Goal: Information Seeking & Learning: Compare options

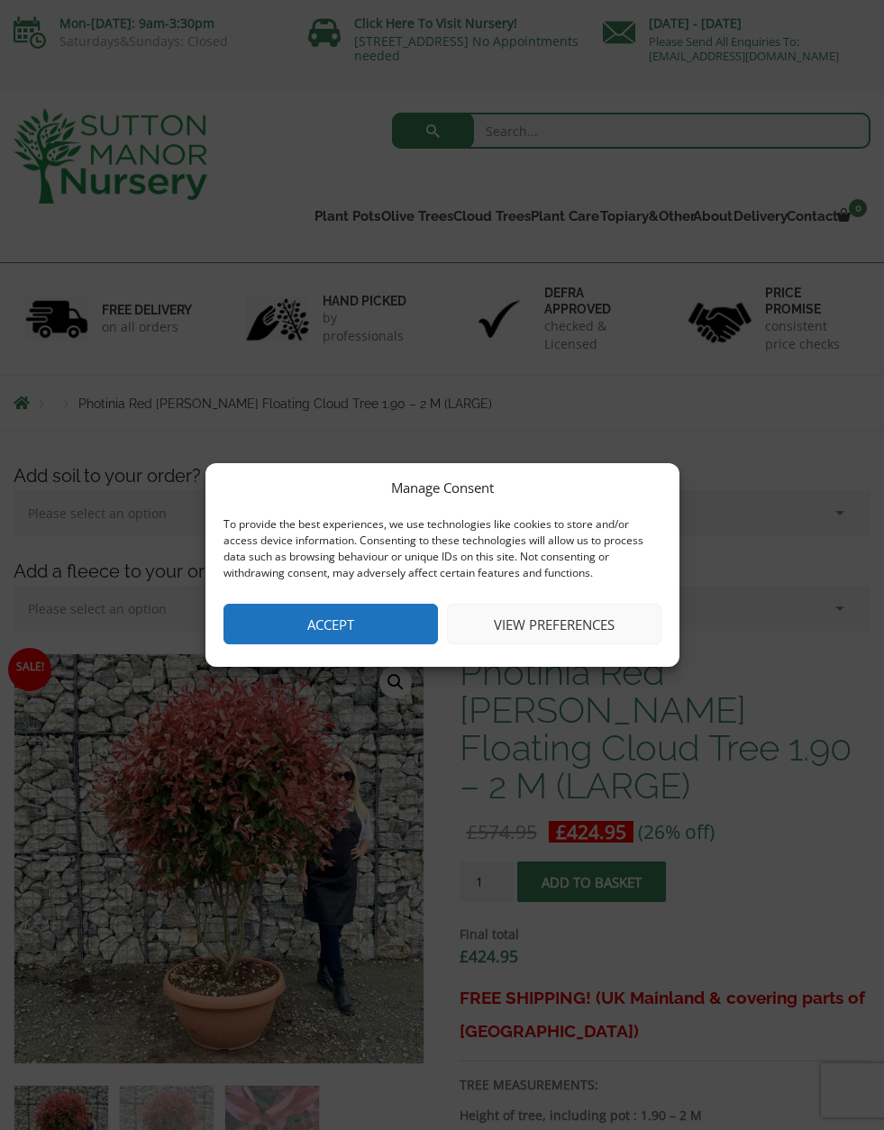
click at [371, 622] on button "Accept" at bounding box center [330, 624] width 214 height 41
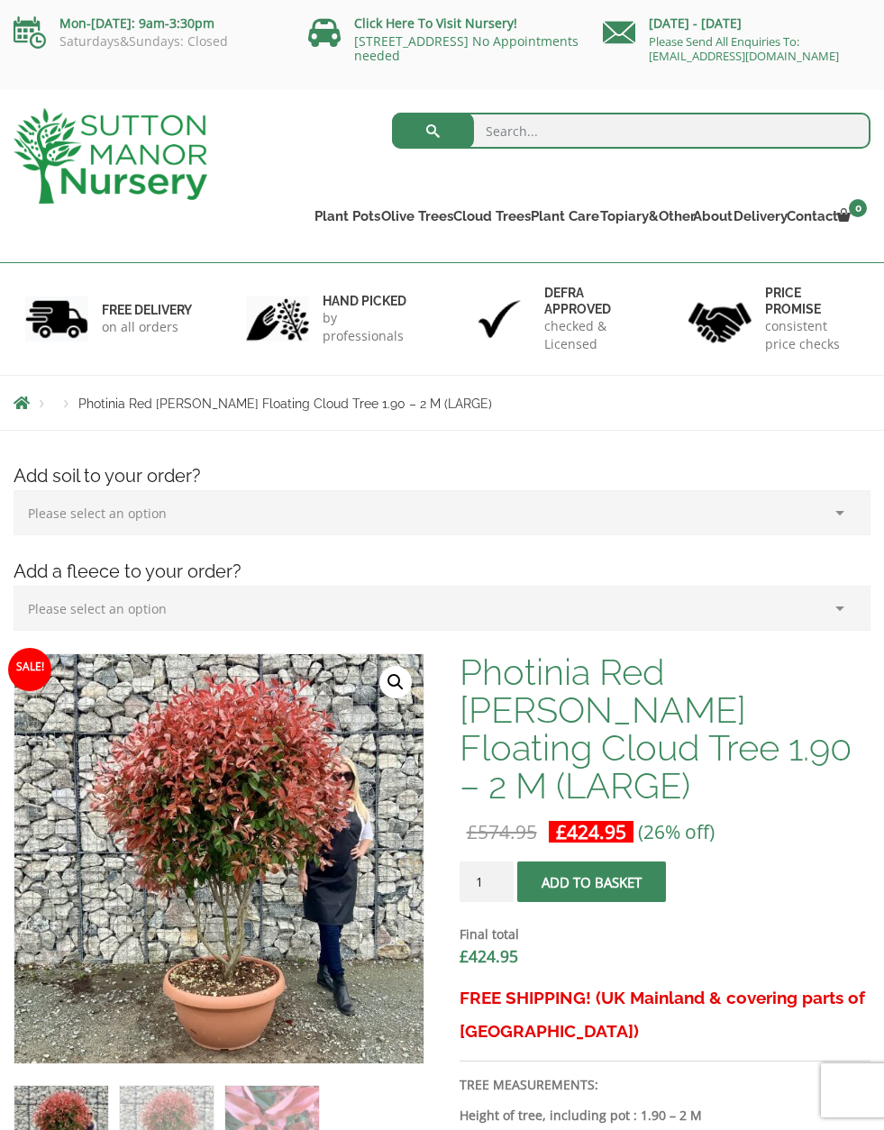
click at [83, 179] on img at bounding box center [111, 155] width 194 height 95
click at [80, 170] on img at bounding box center [111, 155] width 194 height 95
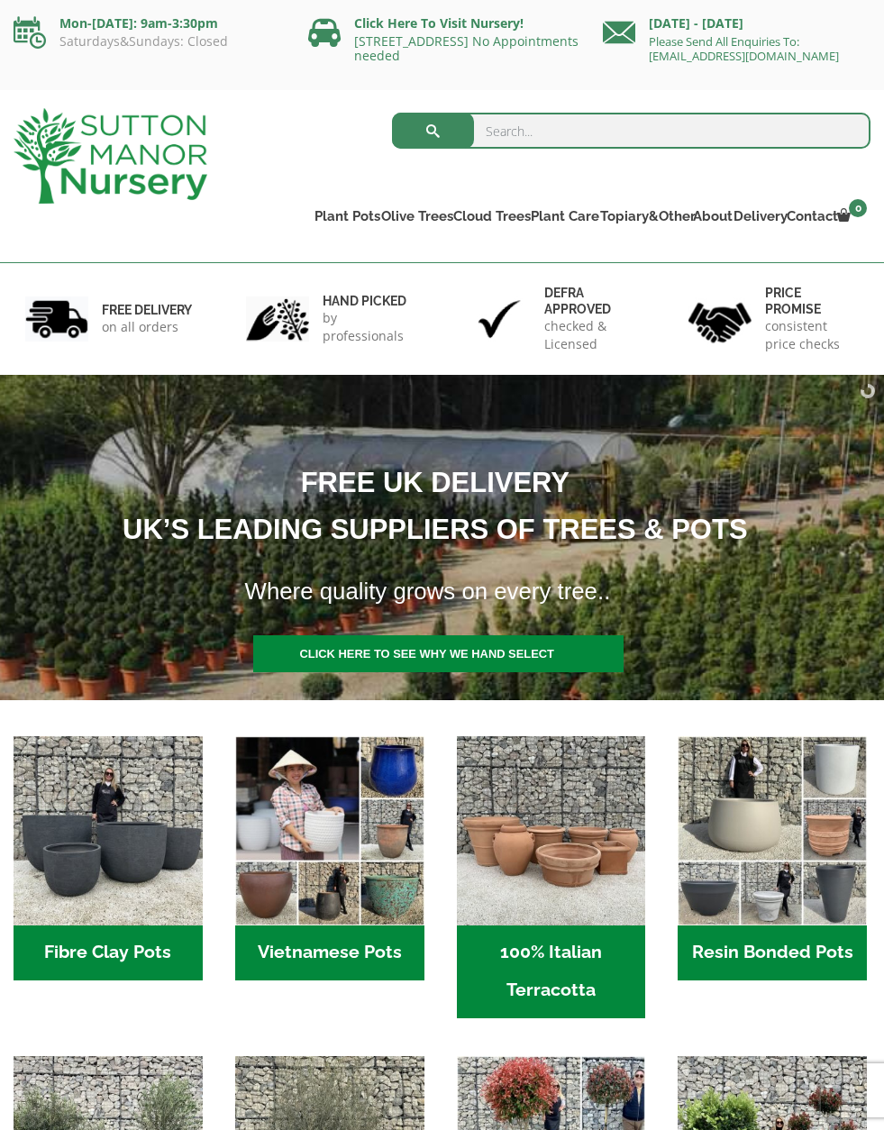
click at [350, 662] on link at bounding box center [438, 654] width 370 height 39
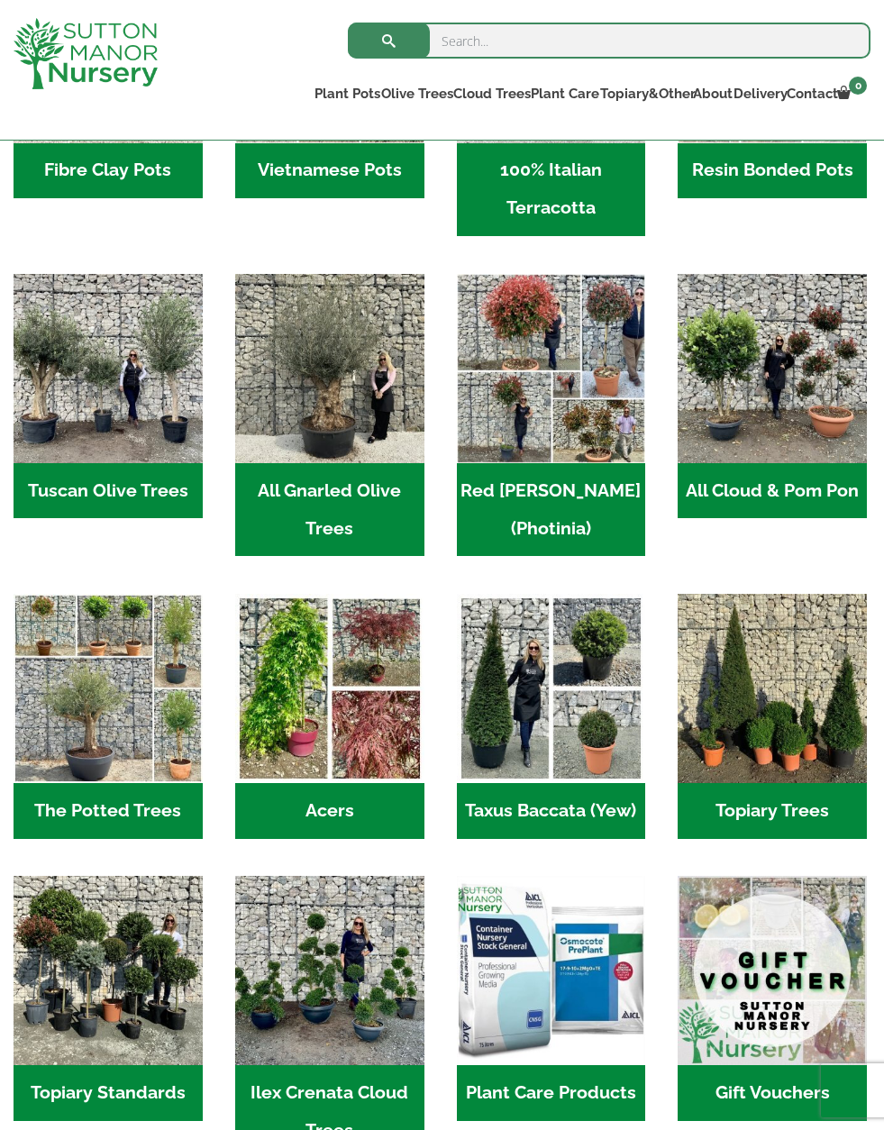
scroll to position [750, 0]
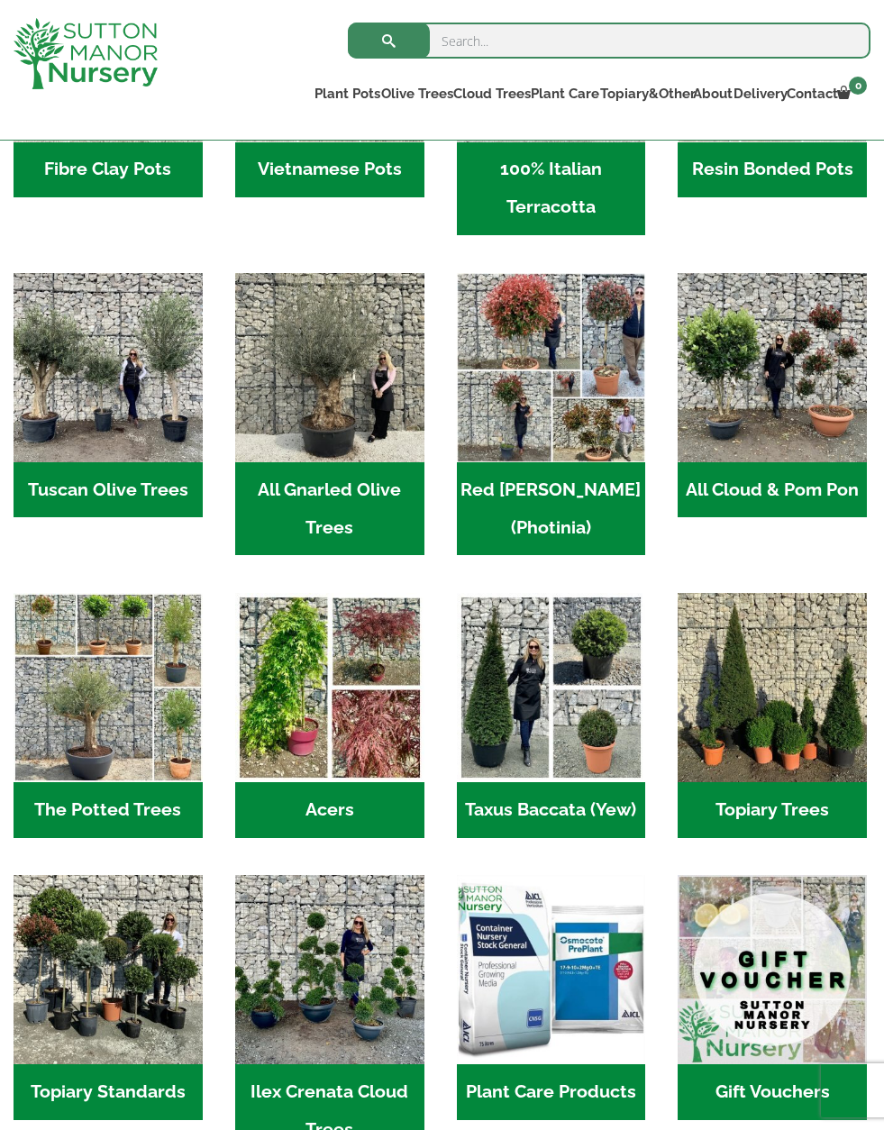
click at [309, 822] on h2 "Acers (2)" at bounding box center [329, 810] width 189 height 56
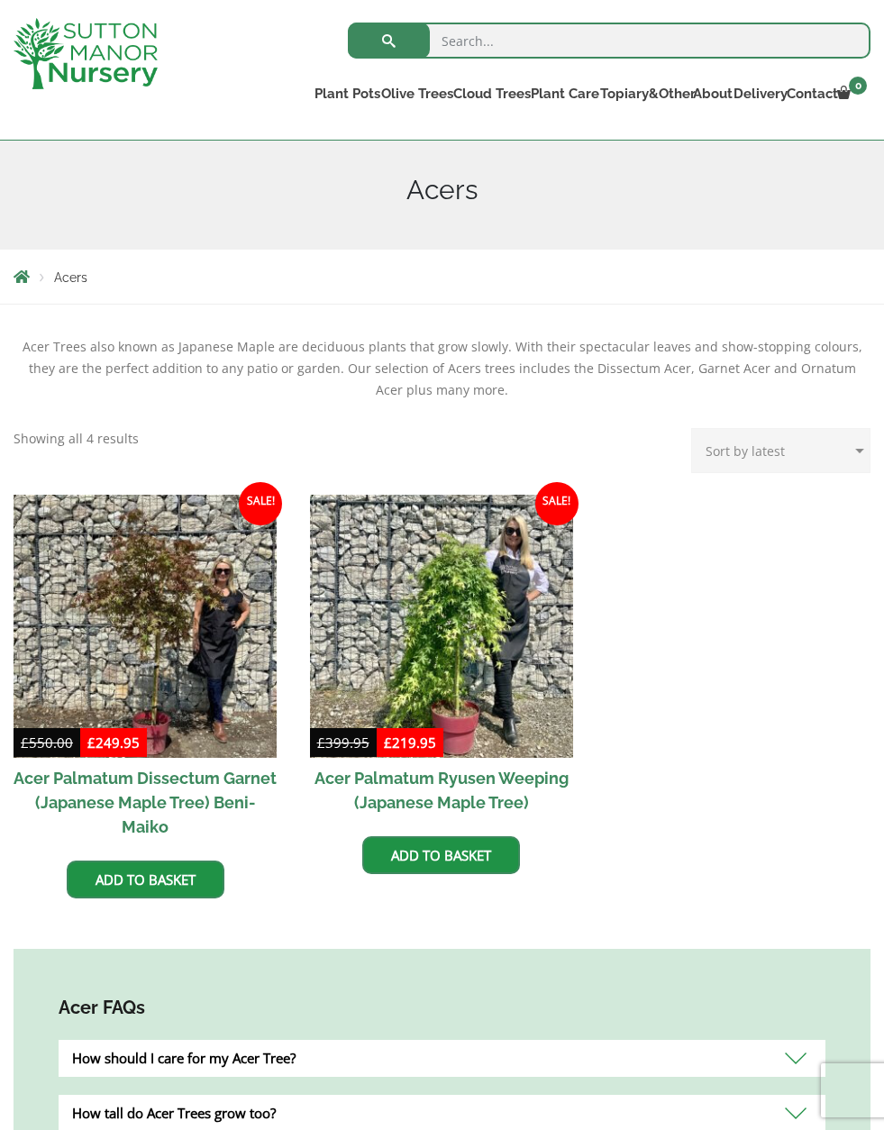
scroll to position [211, 0]
click at [370, 683] on img at bounding box center [441, 626] width 263 height 263
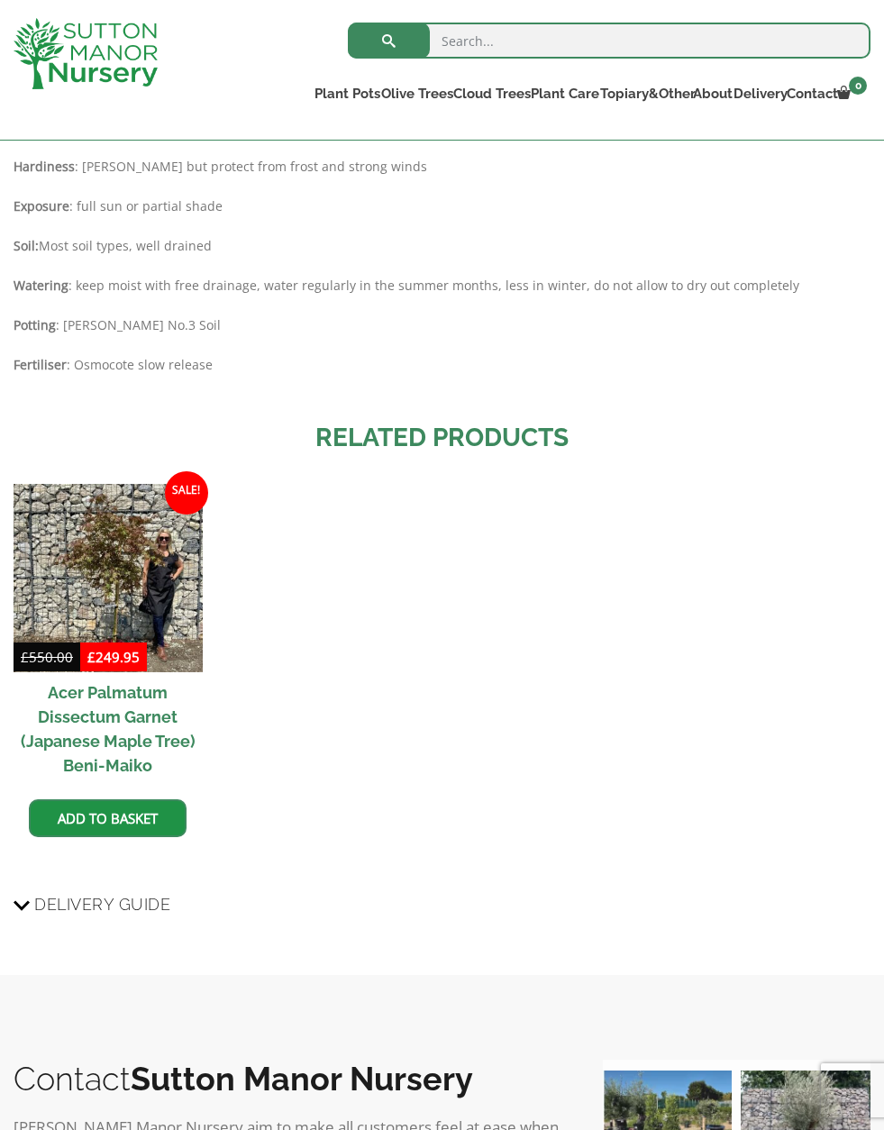
scroll to position [1778, 0]
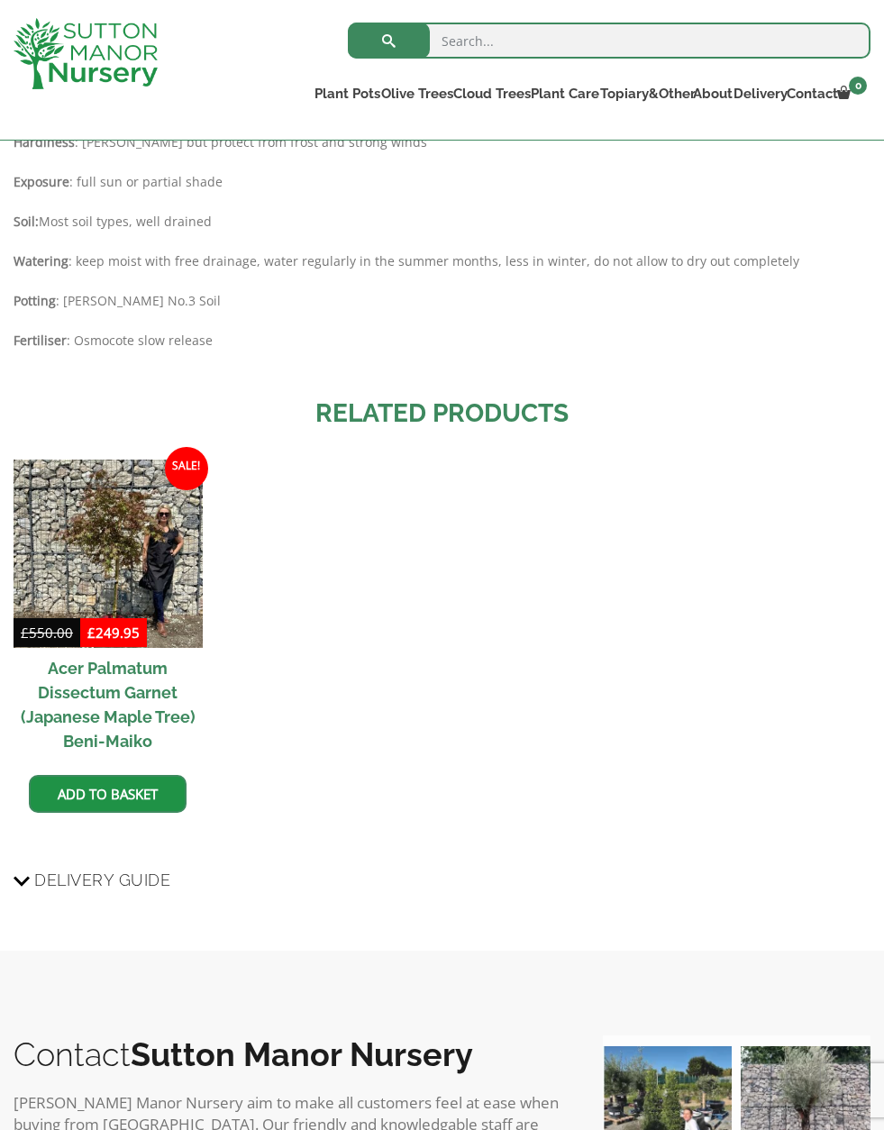
click at [77, 604] on img at bounding box center [108, 553] width 189 height 189
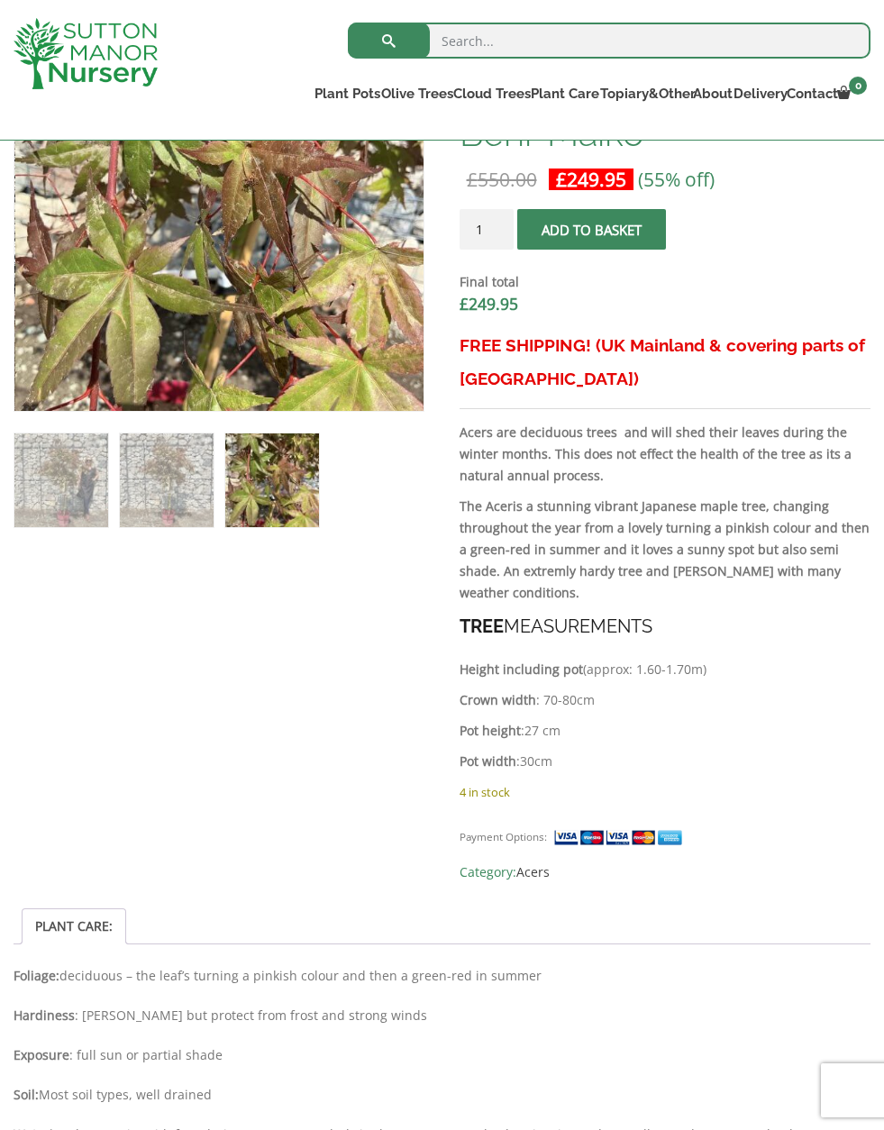
scroll to position [597, 0]
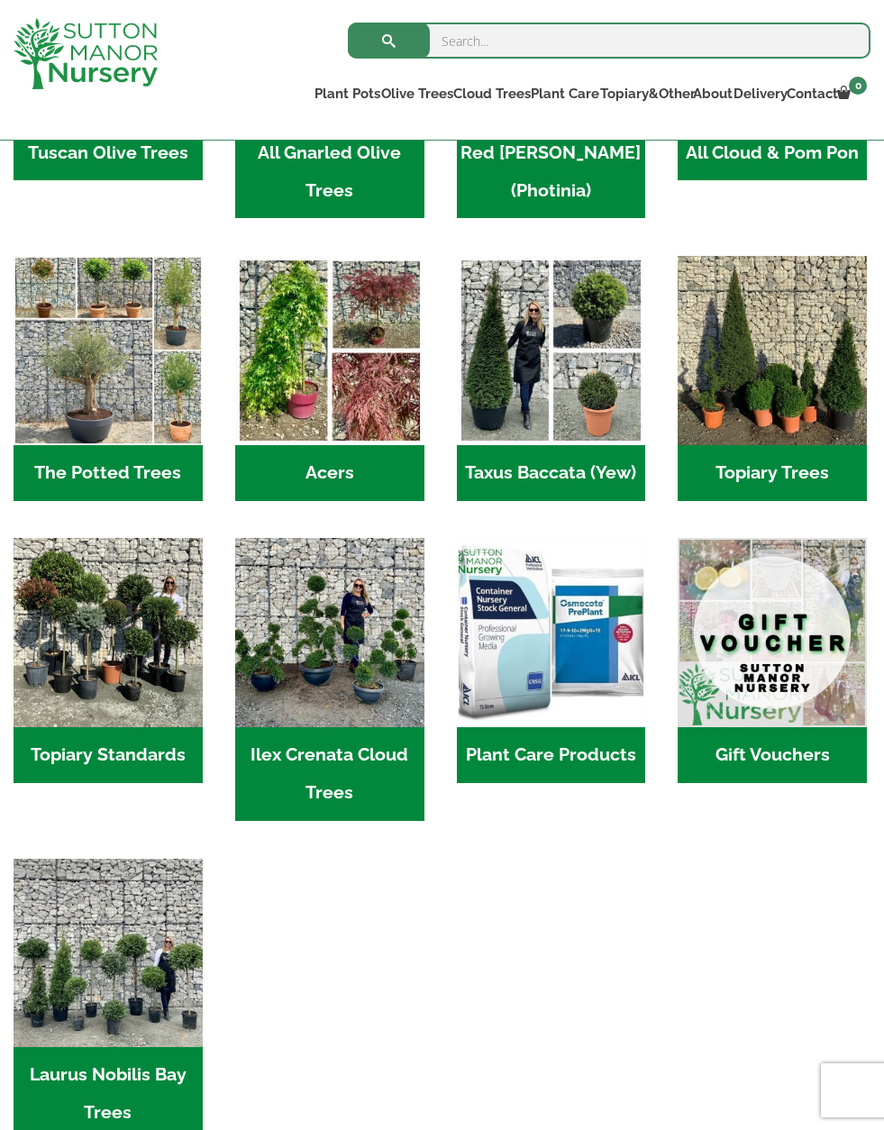
scroll to position [1183, 0]
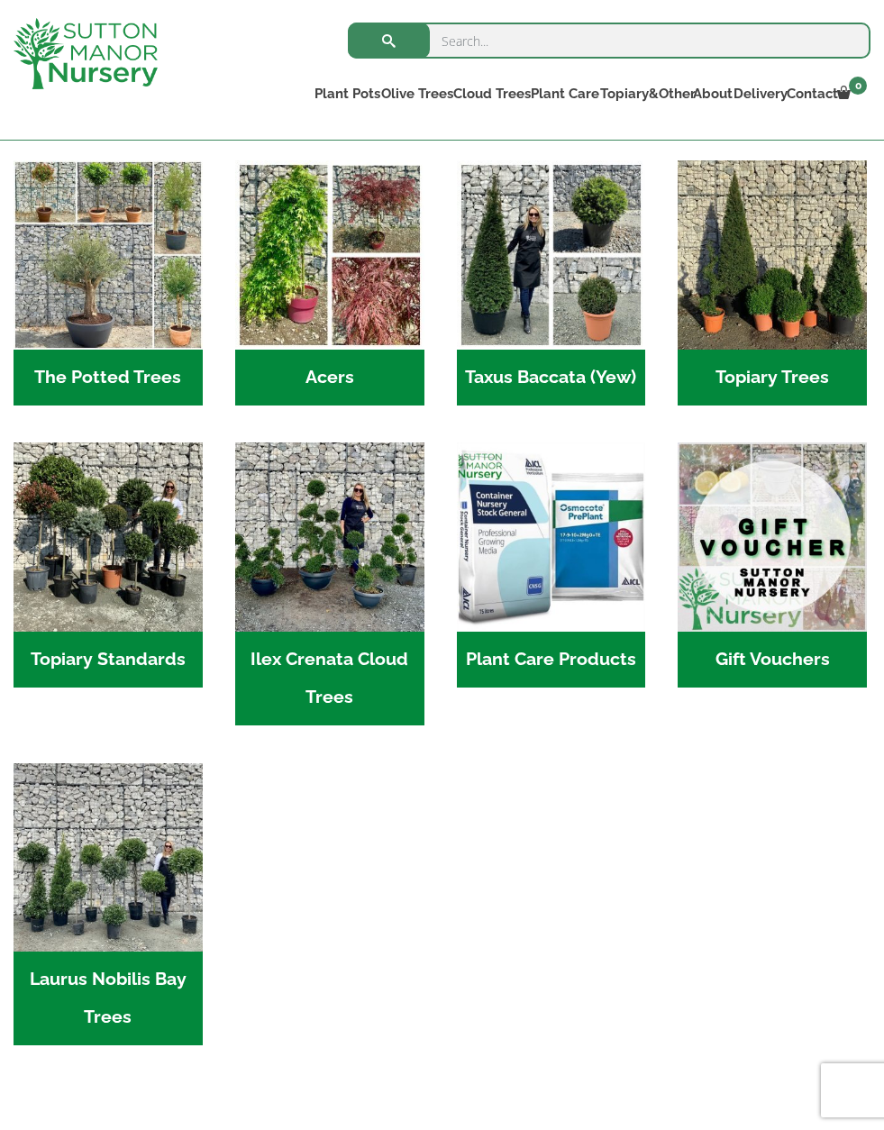
click at [87, 403] on h2 "The Potted Trees (1)" at bounding box center [108, 378] width 189 height 56
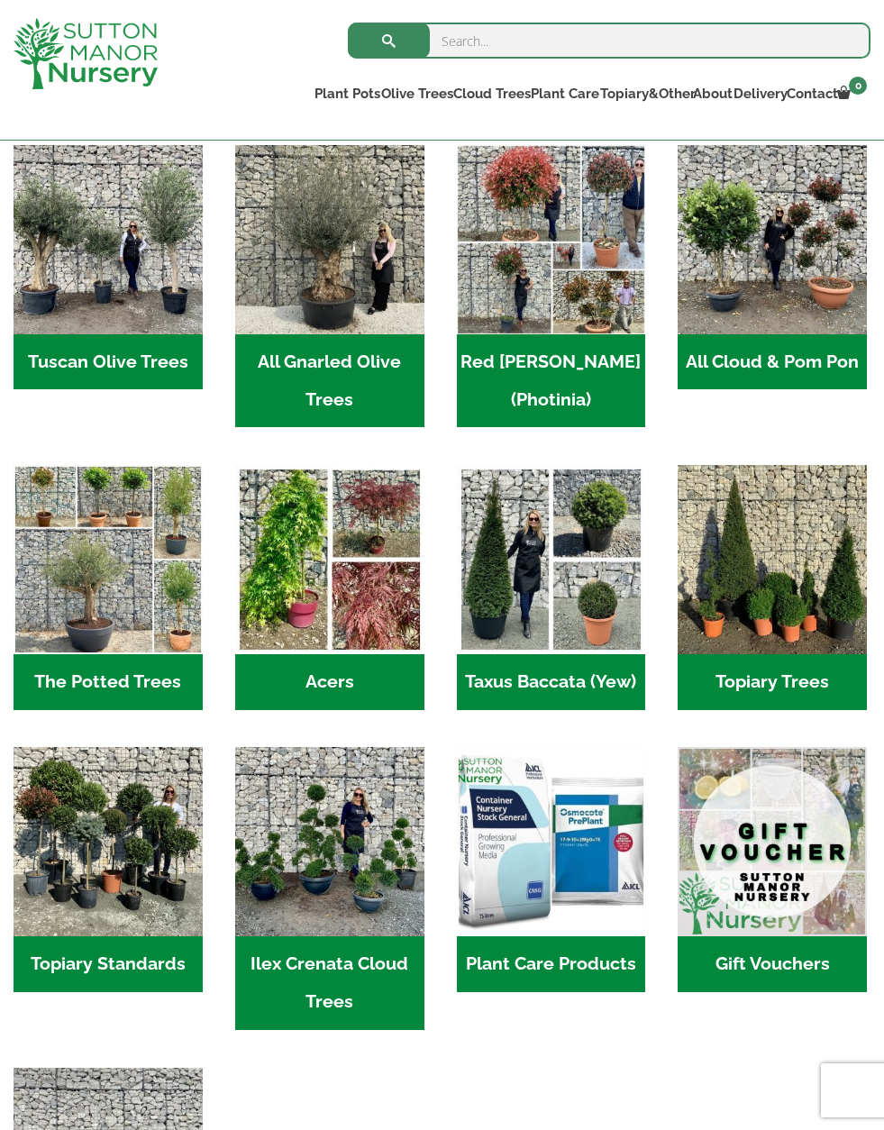
scroll to position [826, 0]
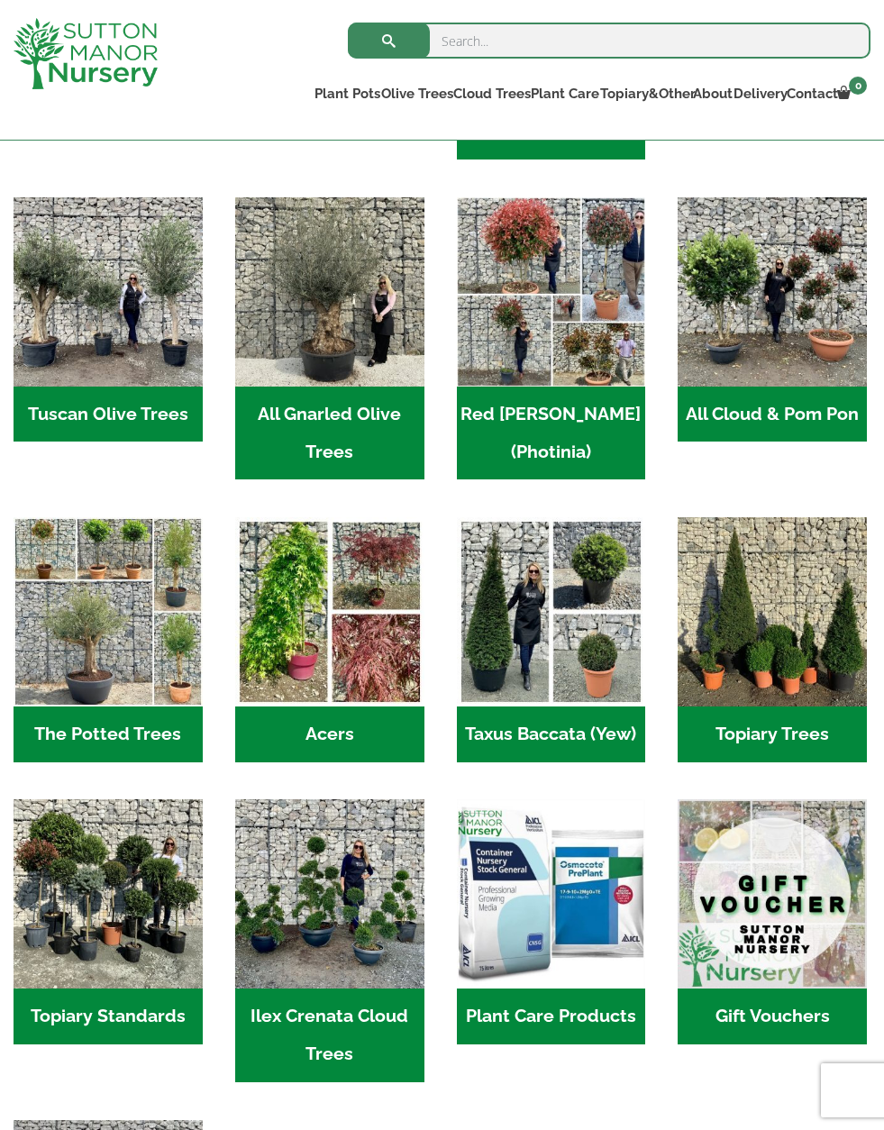
click at [112, 424] on h2 "Tuscan Olive Trees (5)" at bounding box center [108, 414] width 189 height 56
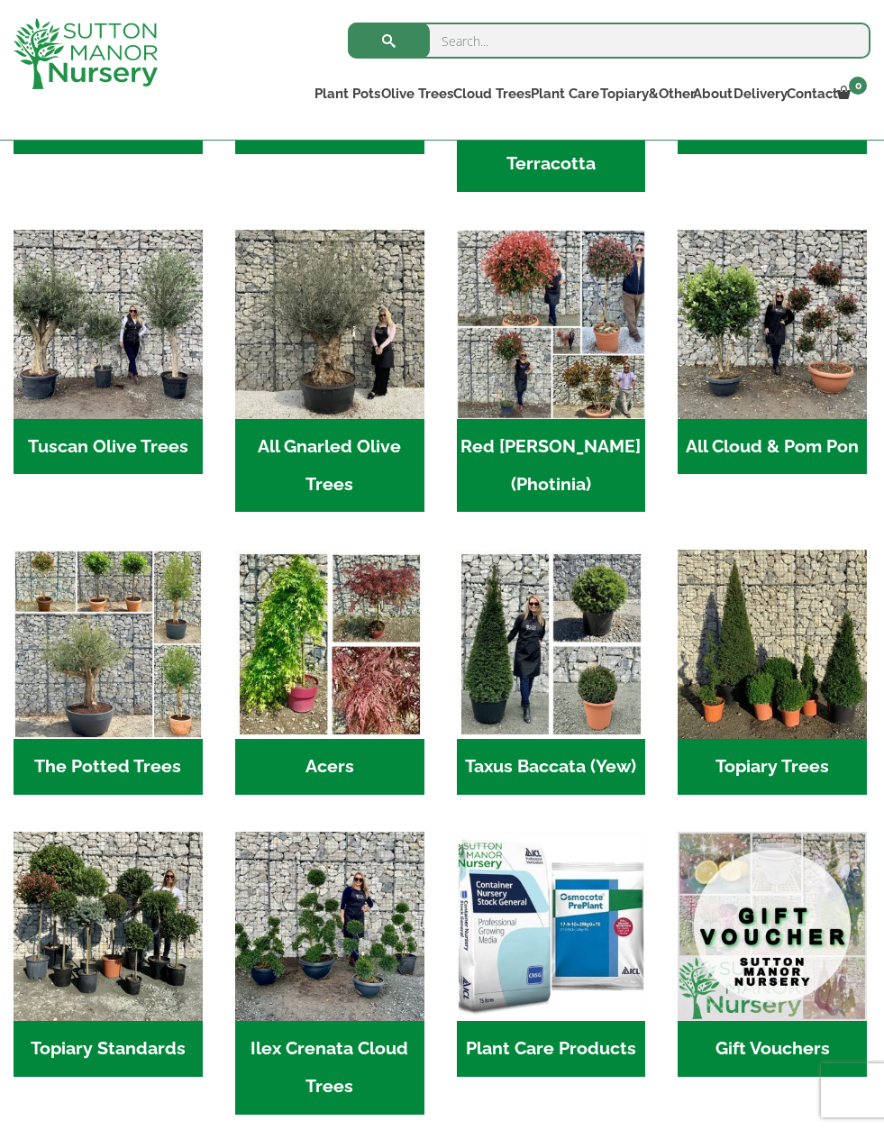
click at [322, 341] on img "Visit product category All Gnarled Olive Trees" at bounding box center [329, 324] width 189 height 189
click at [560, 322] on img "Visit product category Red Robin (Photinia)" at bounding box center [551, 324] width 189 height 189
click at [796, 419] on img "Visit product category All Cloud & Pom Pon" at bounding box center [771, 324] width 189 height 189
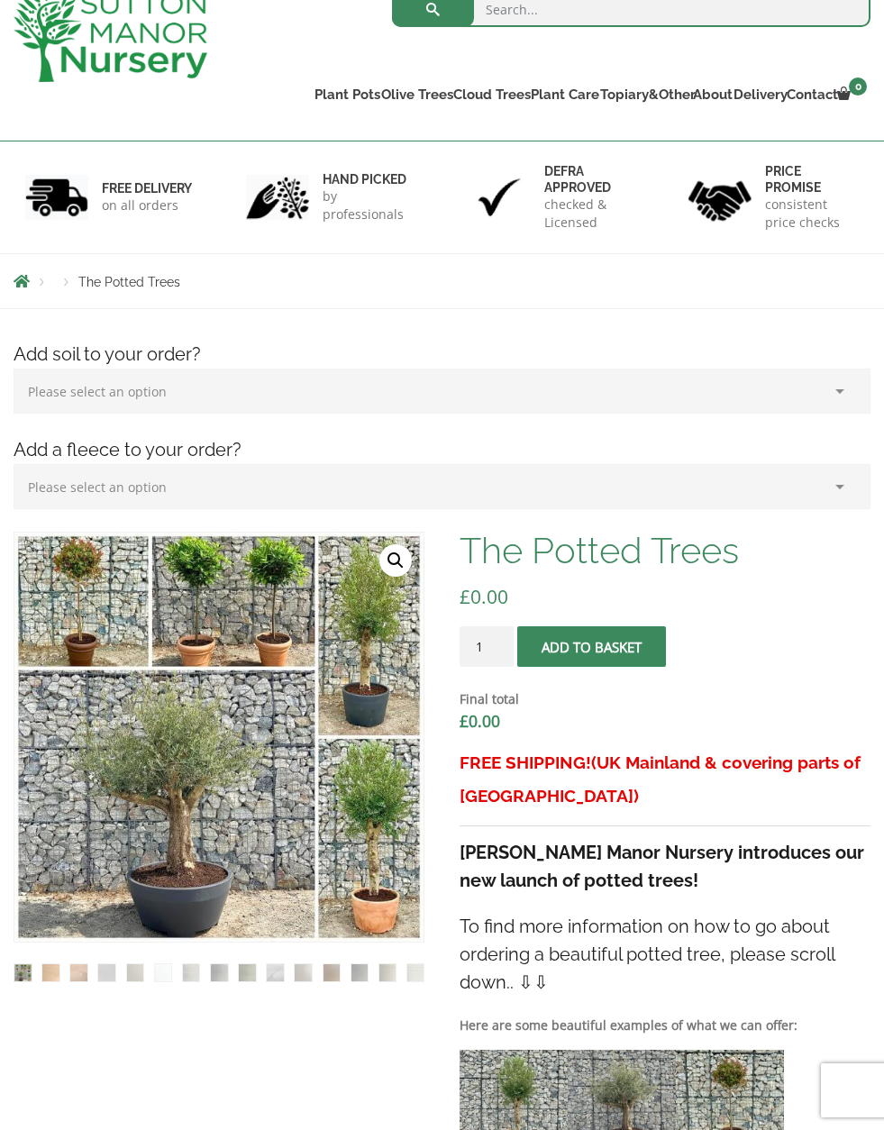
scroll to position [248, 0]
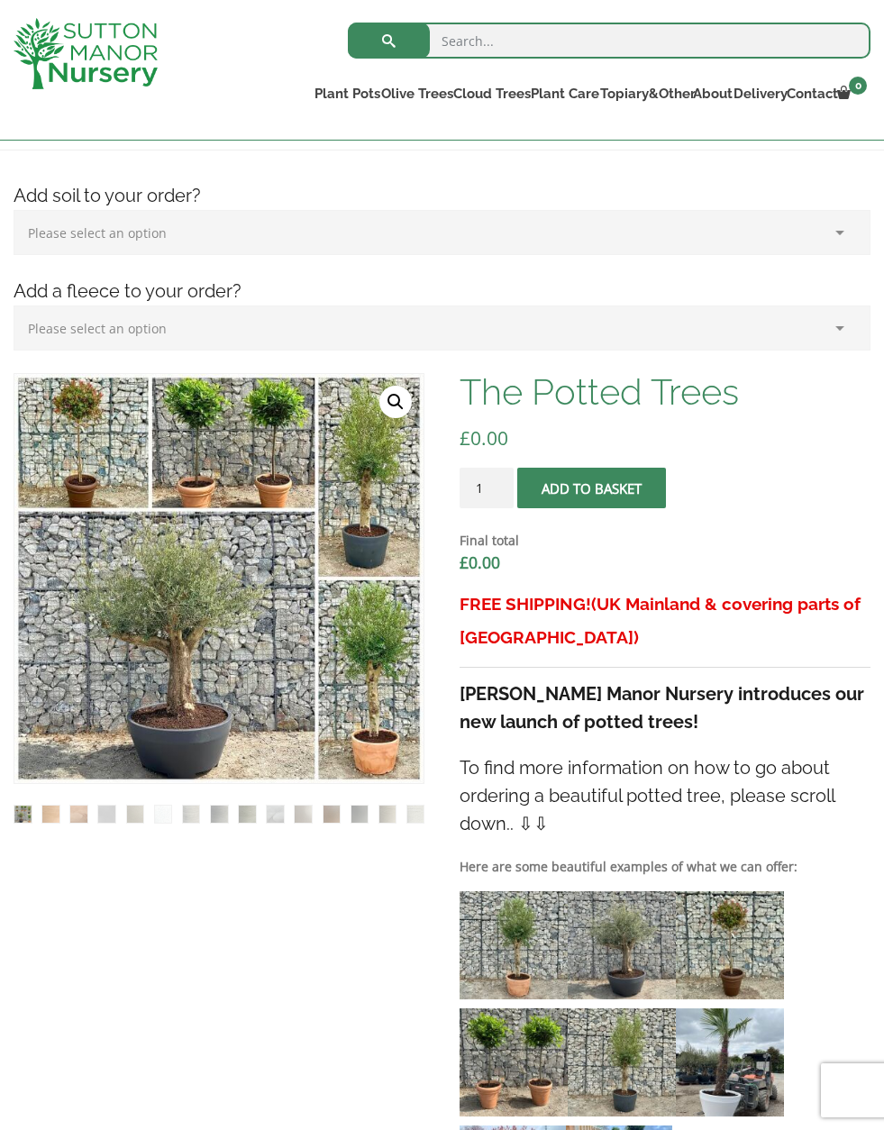
click at [86, 702] on img at bounding box center [464, 824] width 901 height 901
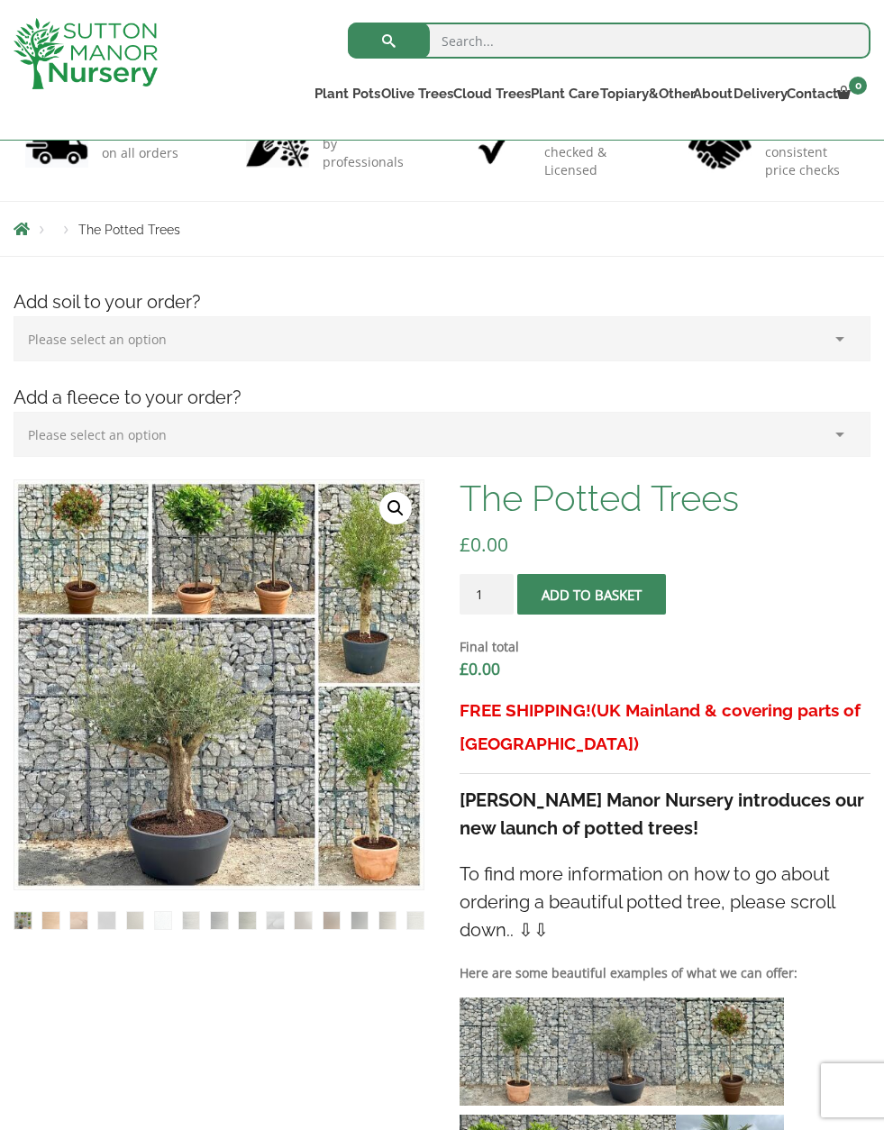
scroll to position [140, 0]
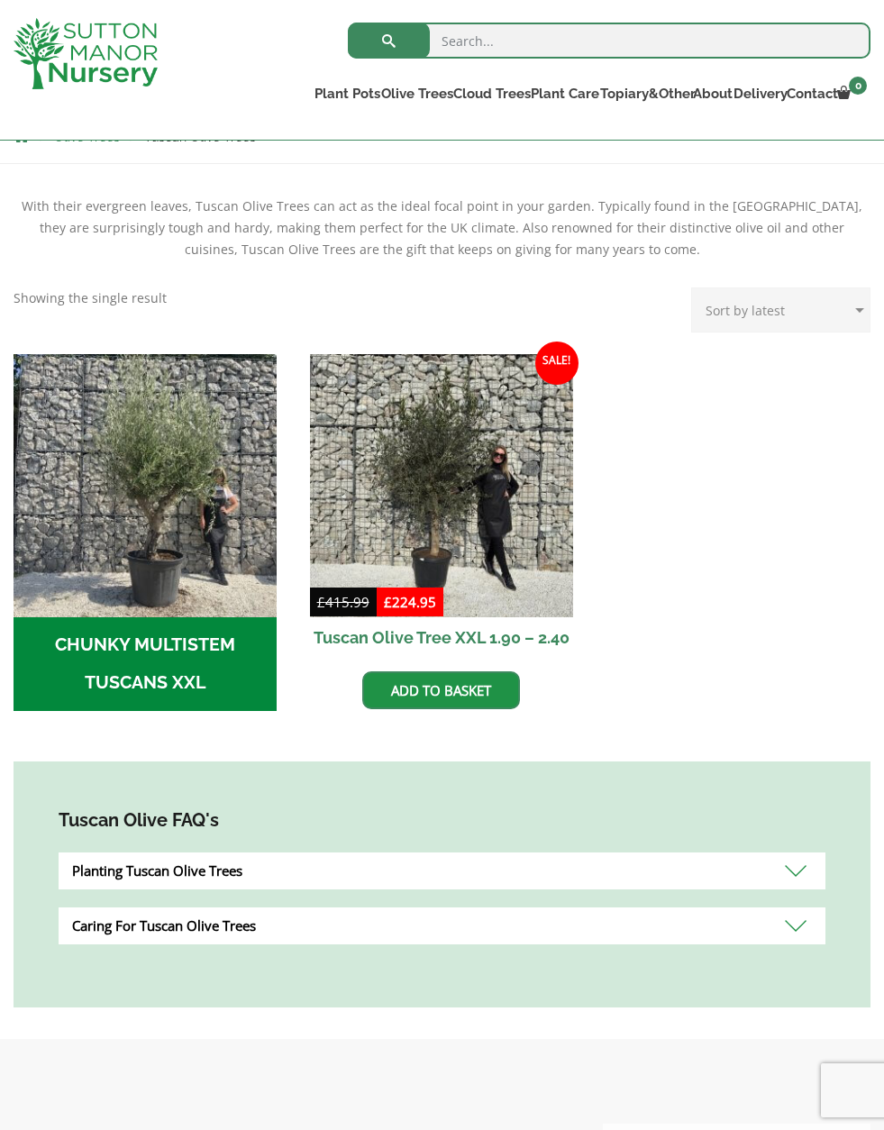
scroll to position [361, 0]
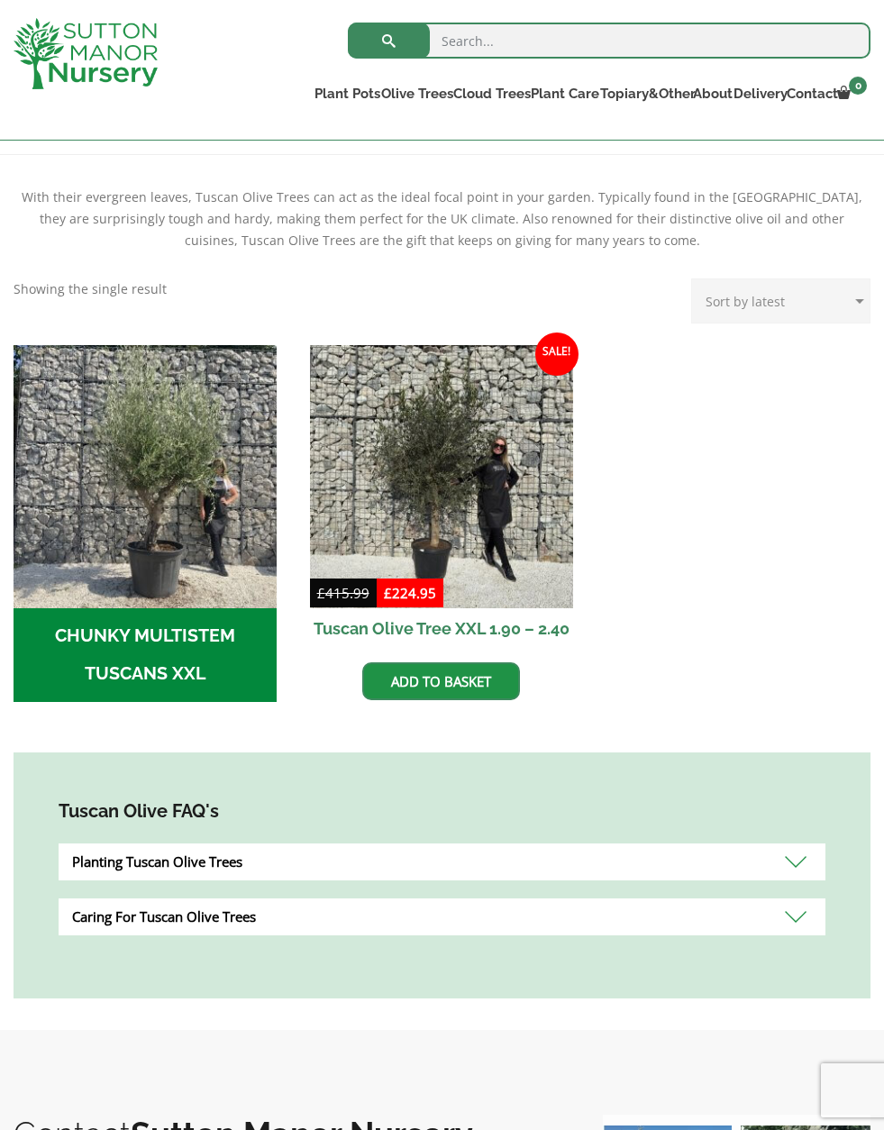
click at [126, 494] on img "Visit product category CHUNKY MULTISTEM TUSCANS XXL" at bounding box center [145, 476] width 263 height 263
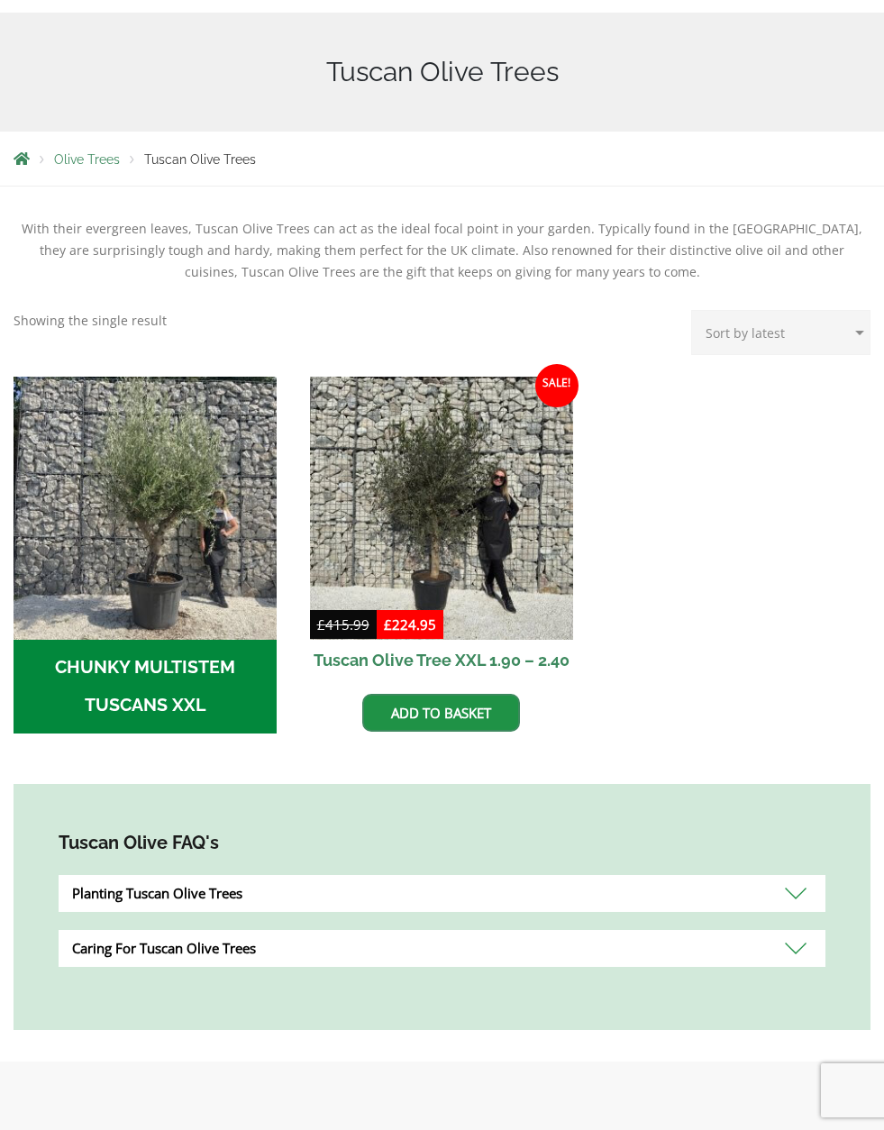
scroll to position [436, 0]
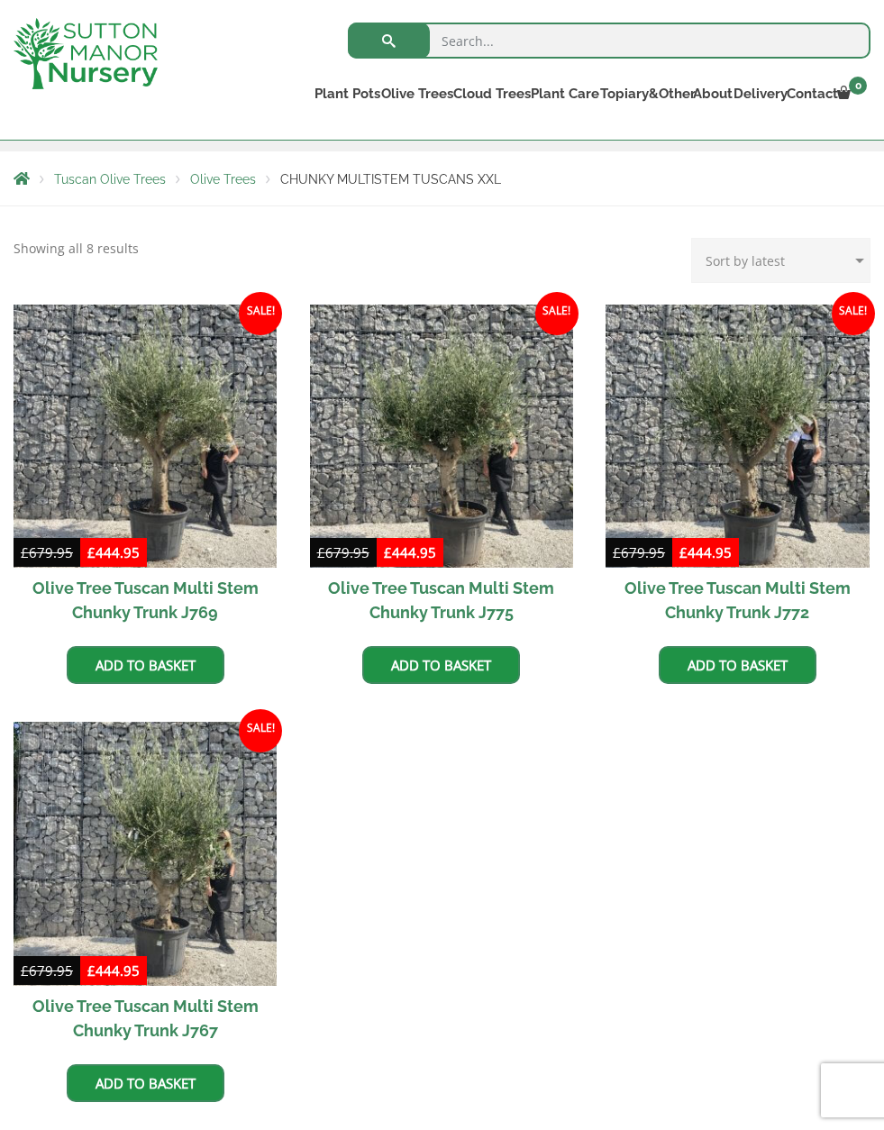
scroll to position [291, 0]
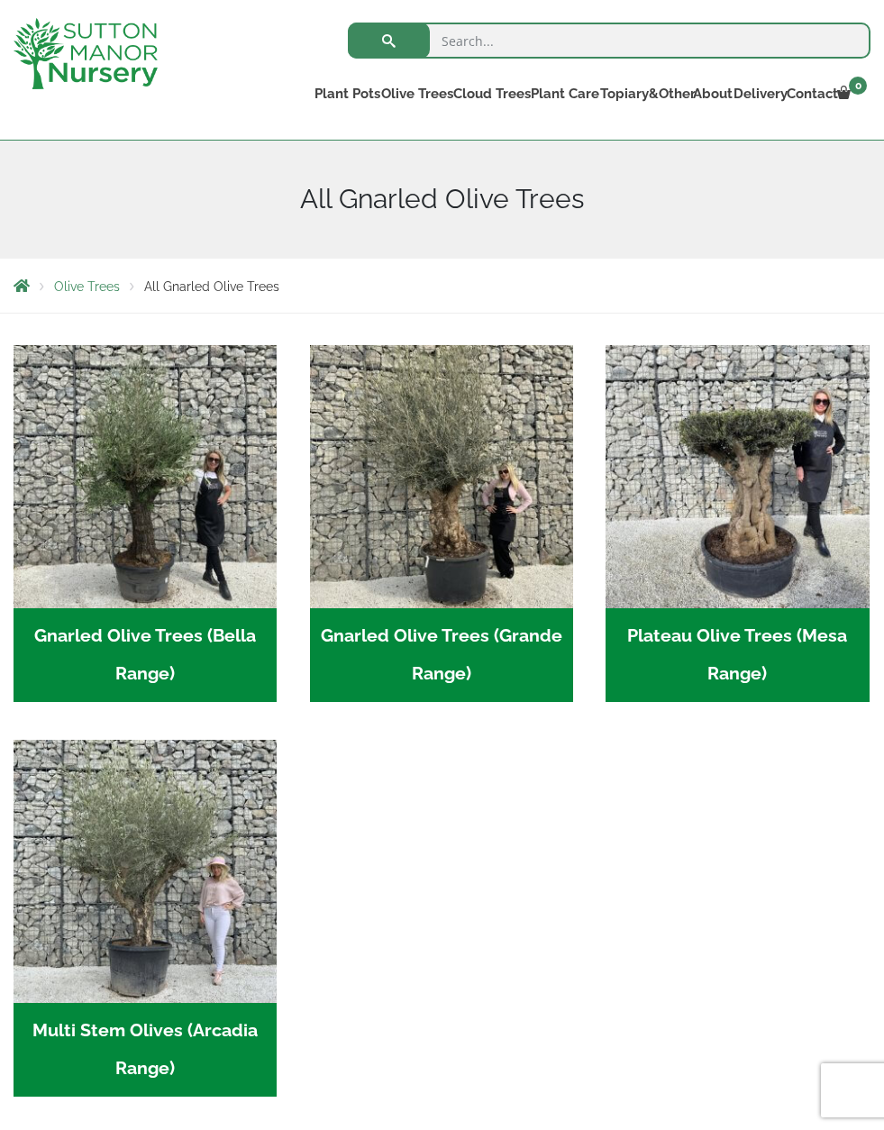
scroll to position [242, 0]
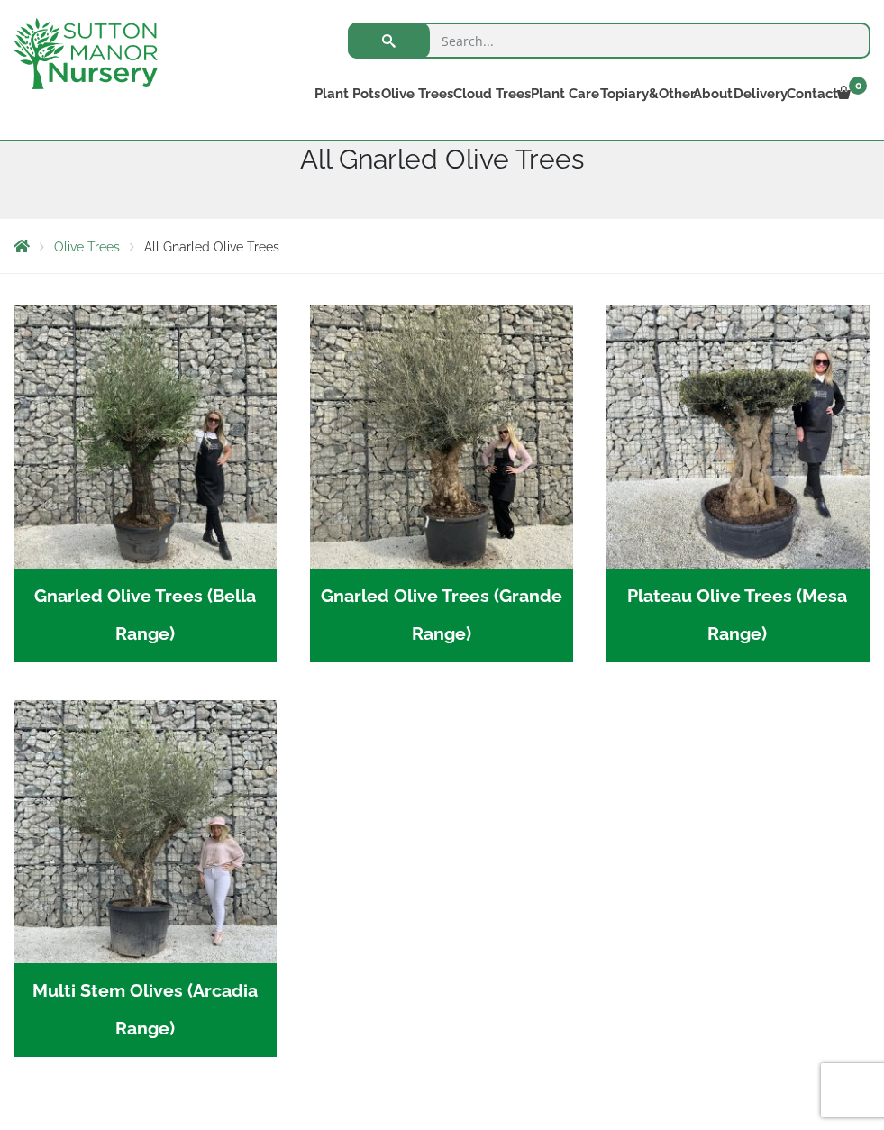
click at [95, 516] on img "Visit product category Gnarled Olive Trees (Bella Range)" at bounding box center [145, 436] width 263 height 263
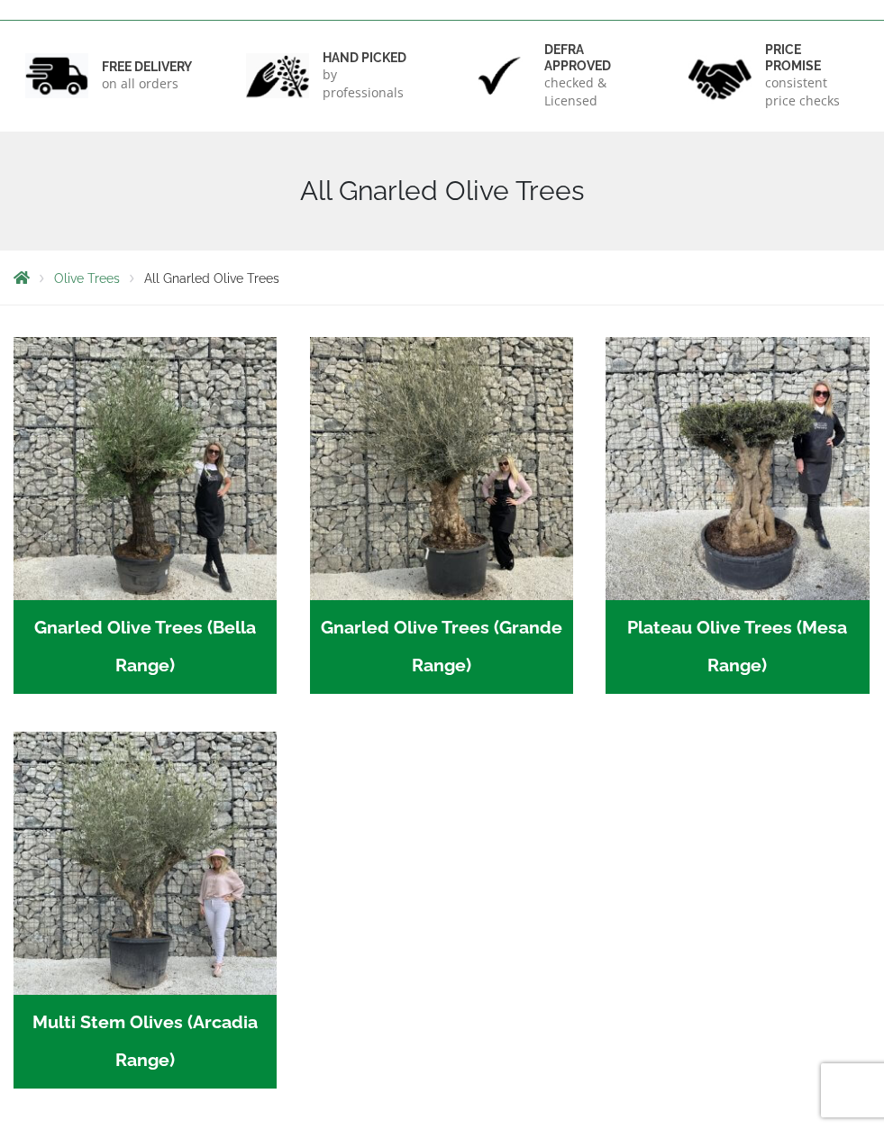
scroll to position [318, 0]
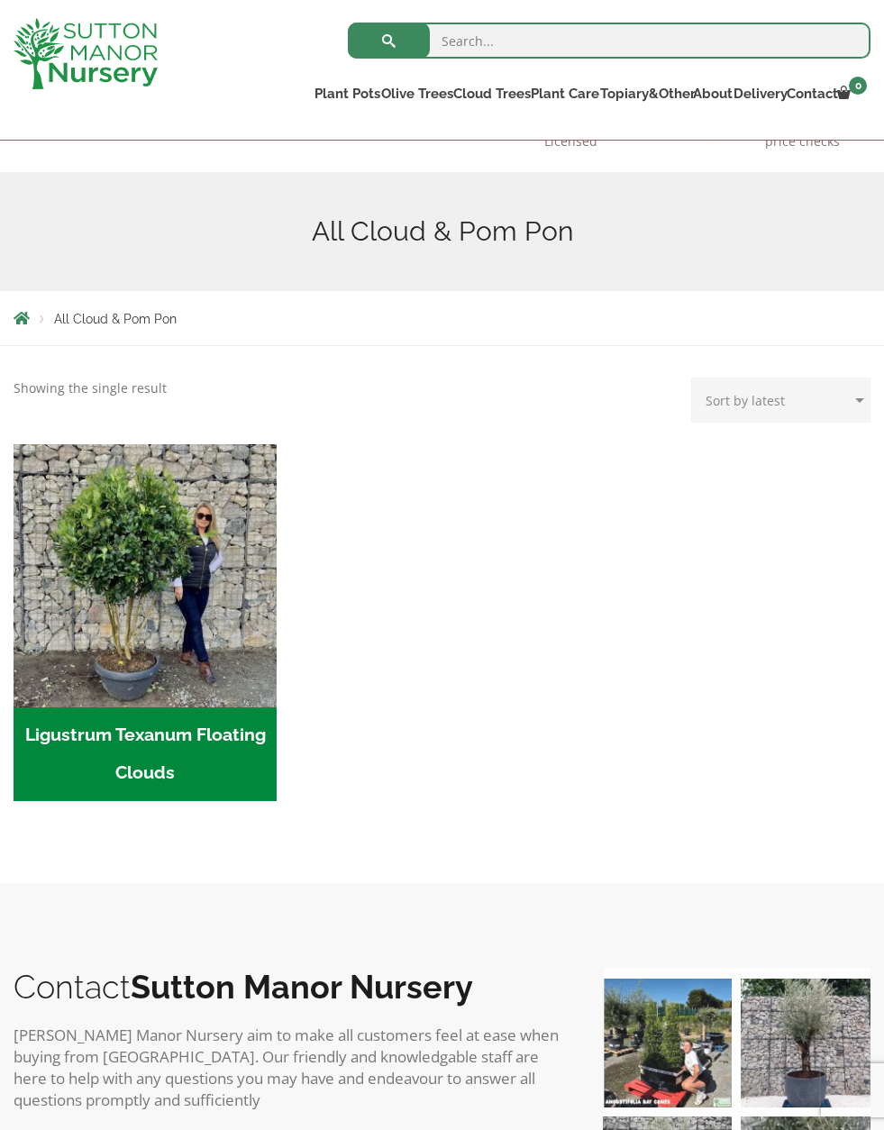
scroll to position [182, 0]
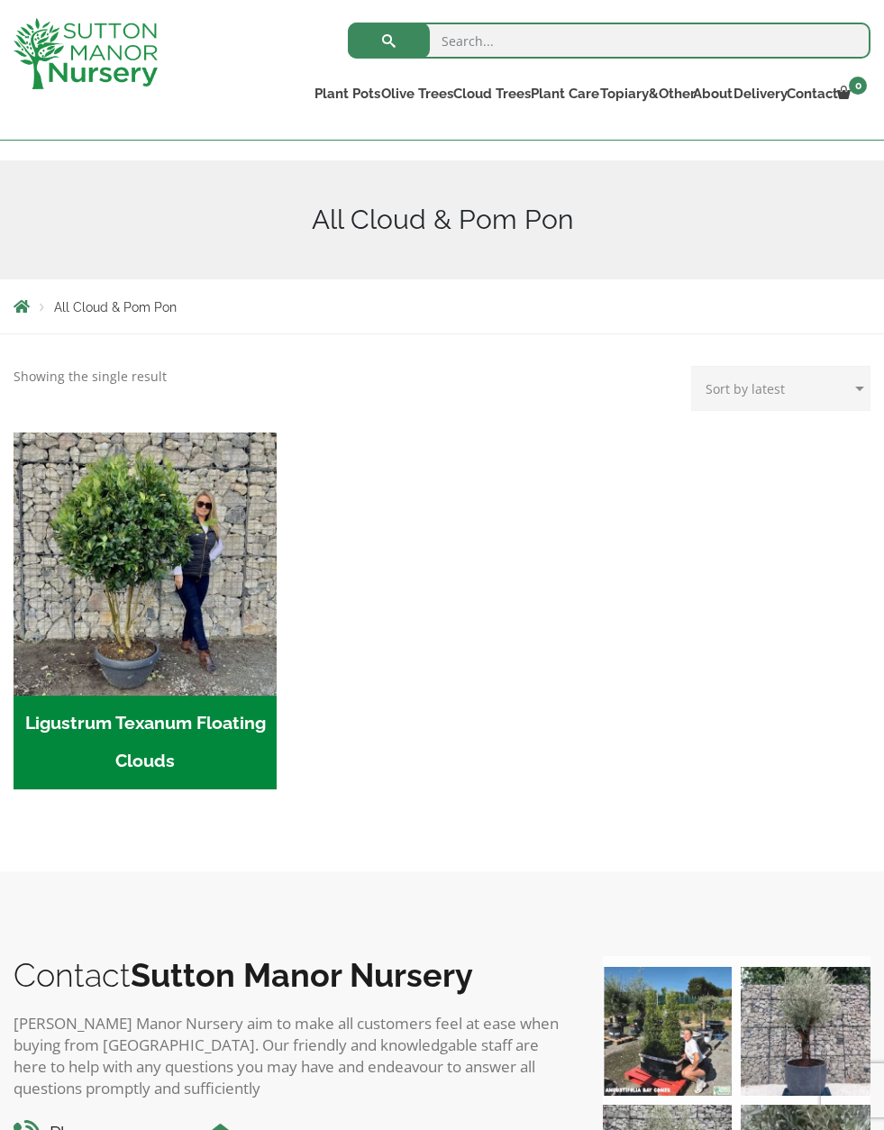
click at [77, 547] on img "Visit product category Ligustrum Texanum Floating Clouds" at bounding box center [145, 563] width 263 height 263
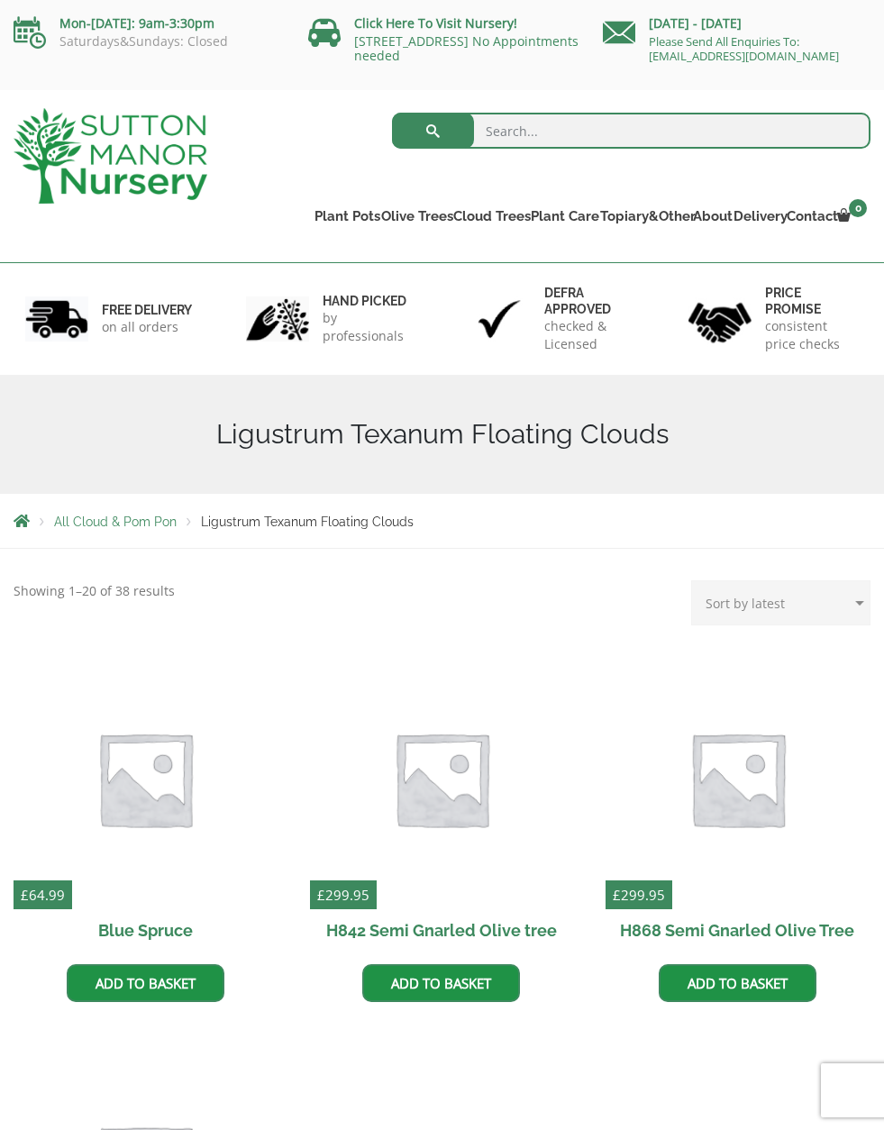
click at [94, 173] on img at bounding box center [111, 155] width 194 height 95
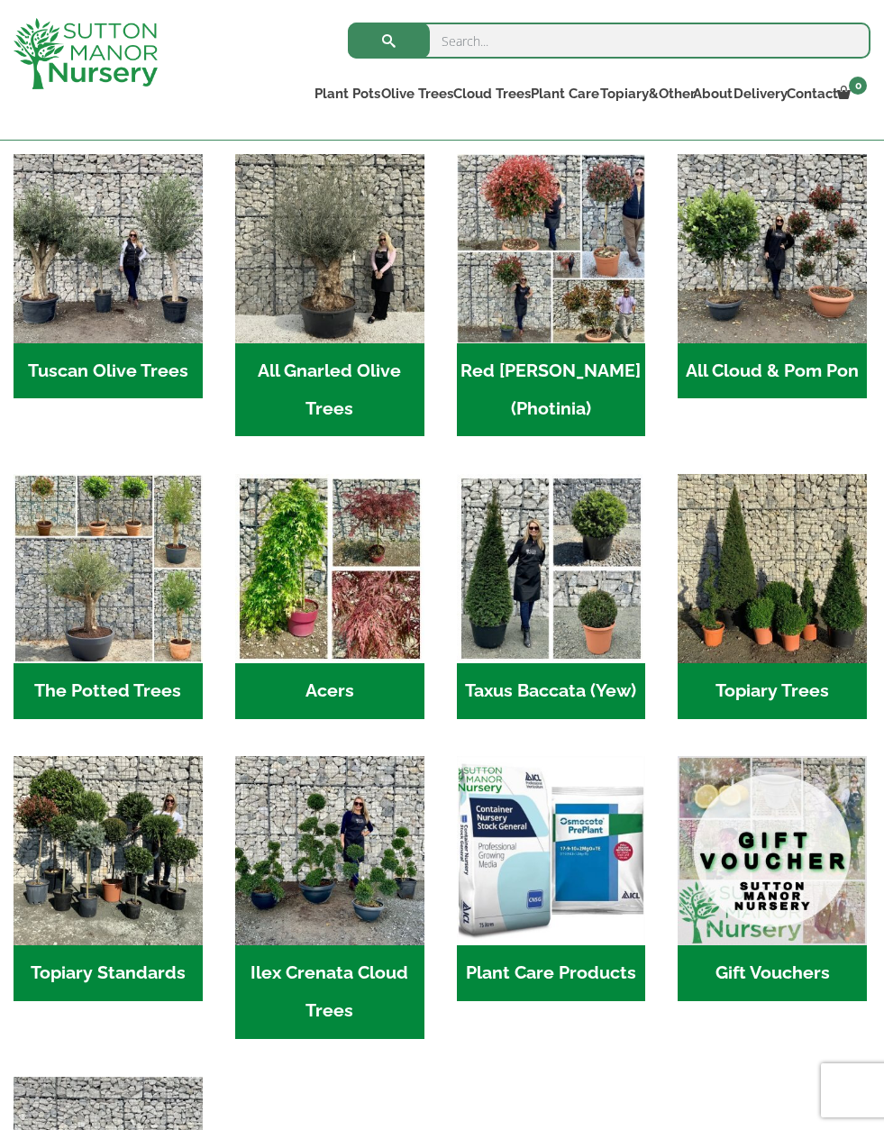
scroll to position [880, 0]
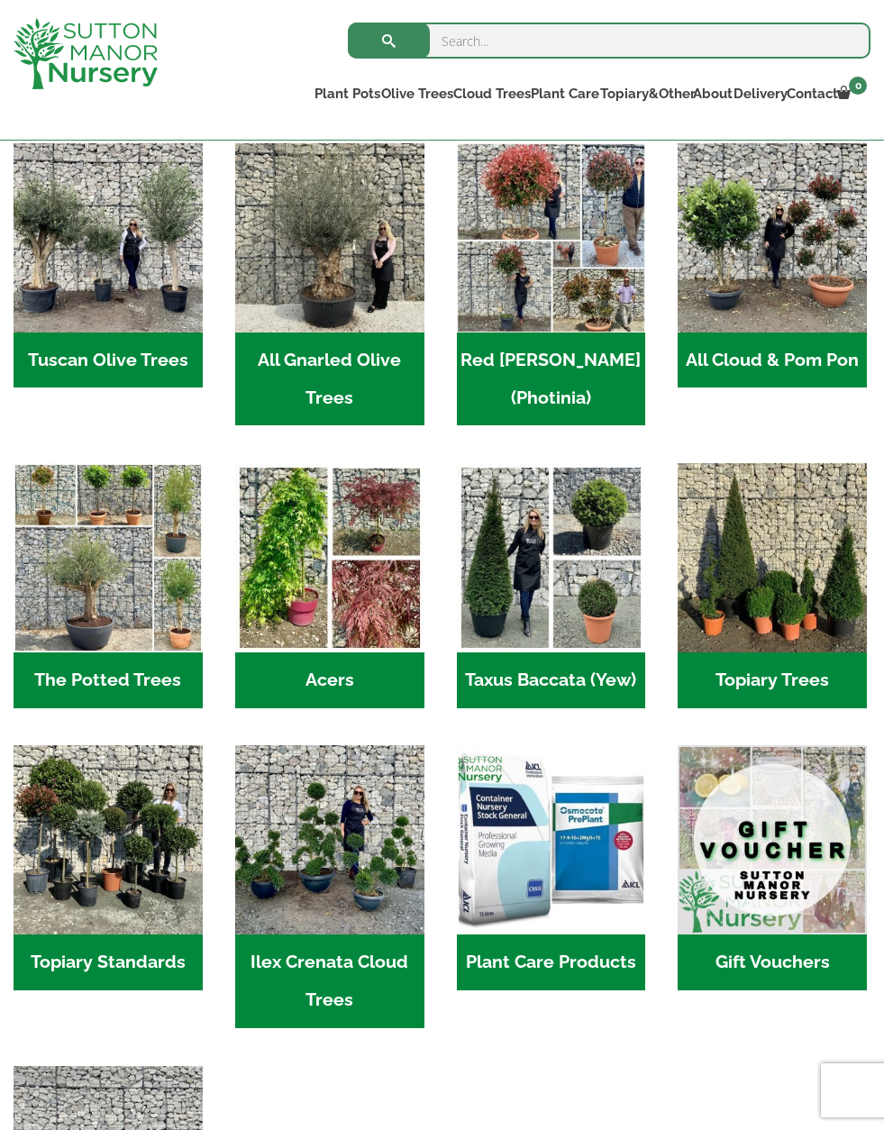
click at [803, 693] on h2 "Topiary Trees (6)" at bounding box center [771, 680] width 189 height 56
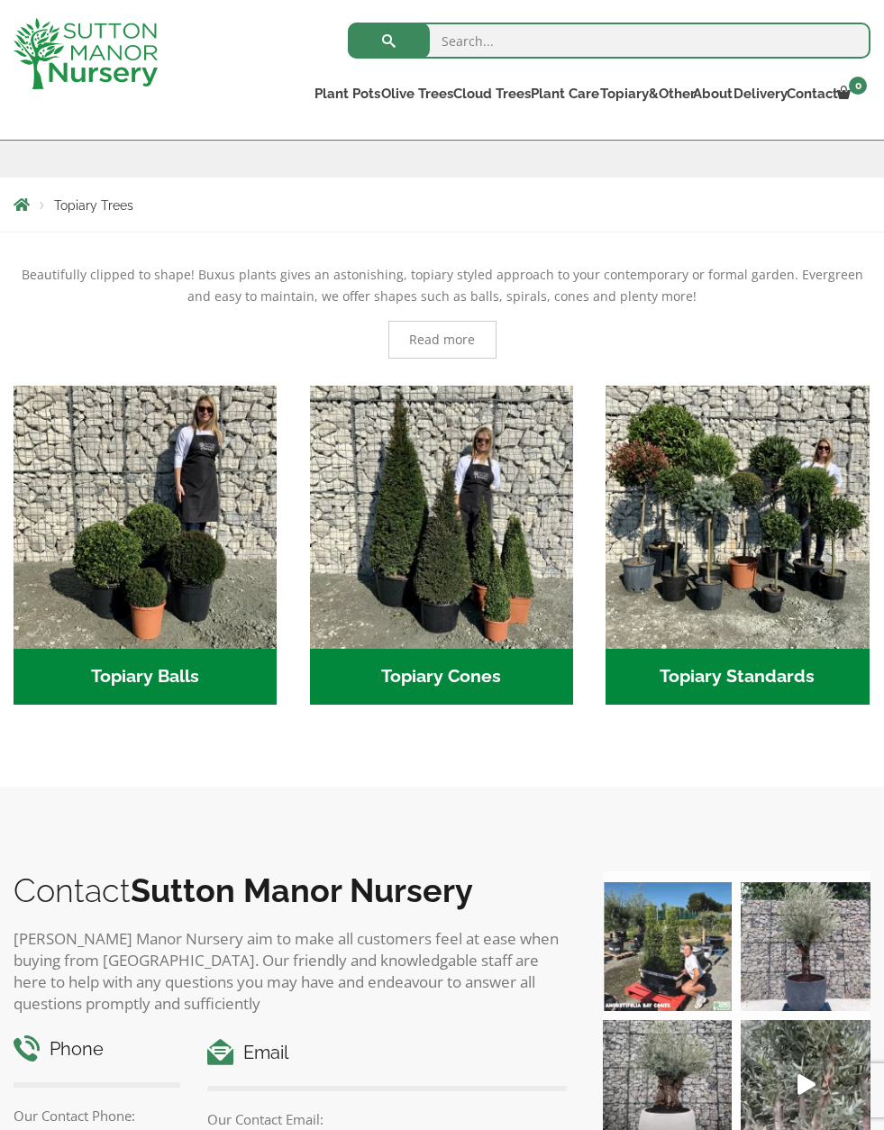
scroll to position [302, 0]
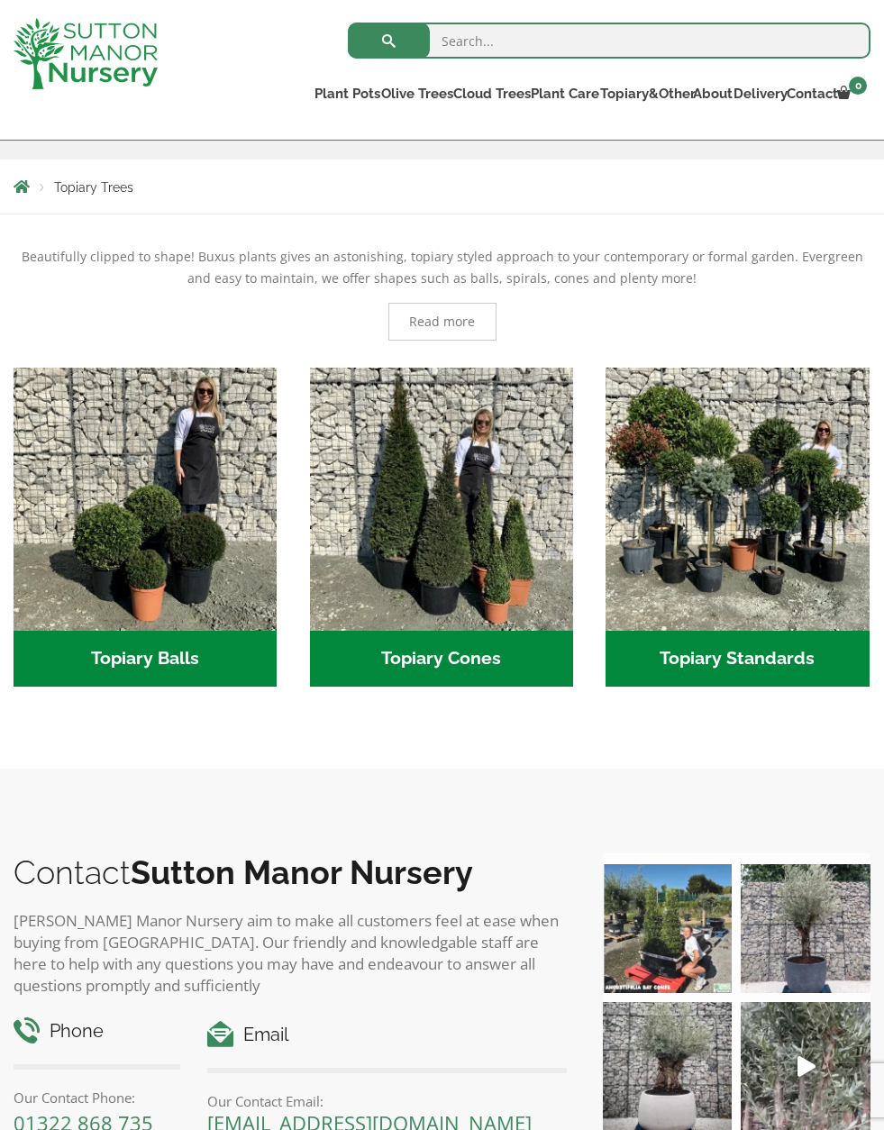
click at [794, 667] on h2 "Topiary Standards (5)" at bounding box center [736, 659] width 263 height 56
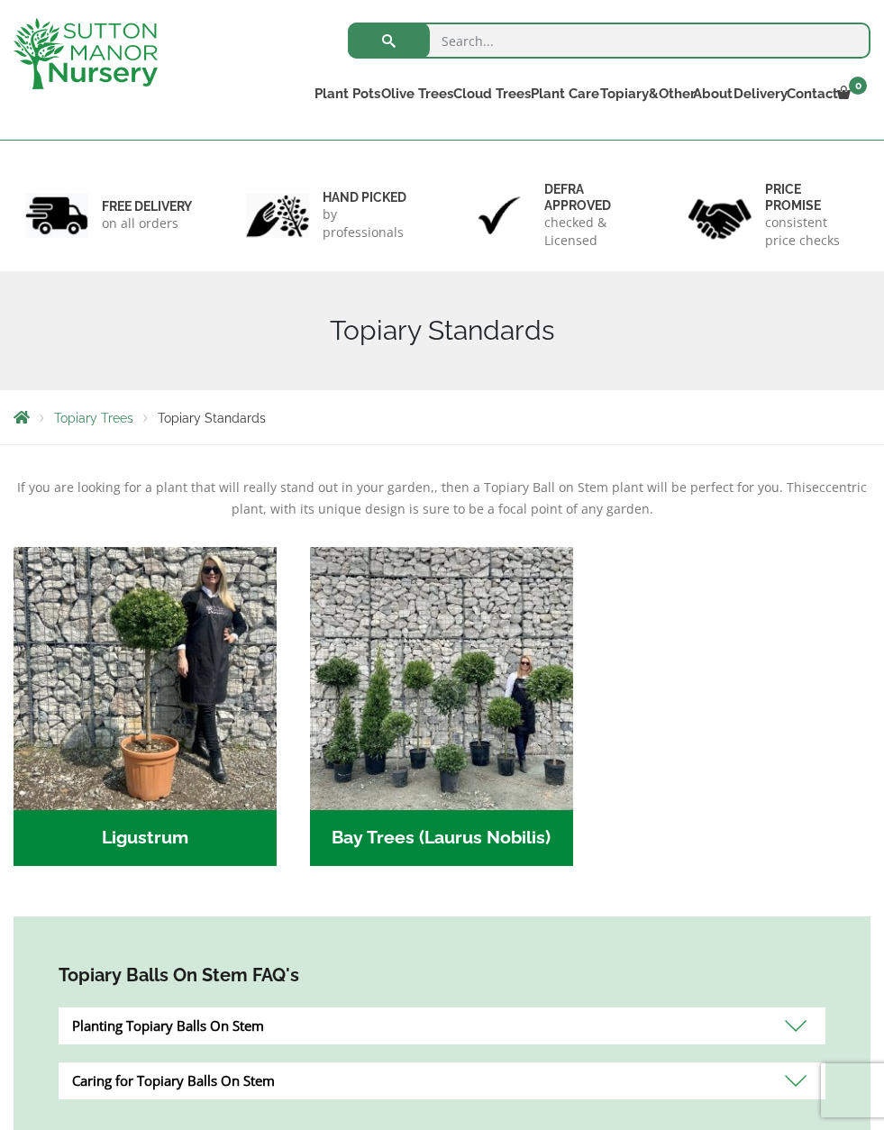
scroll to position [250, 0]
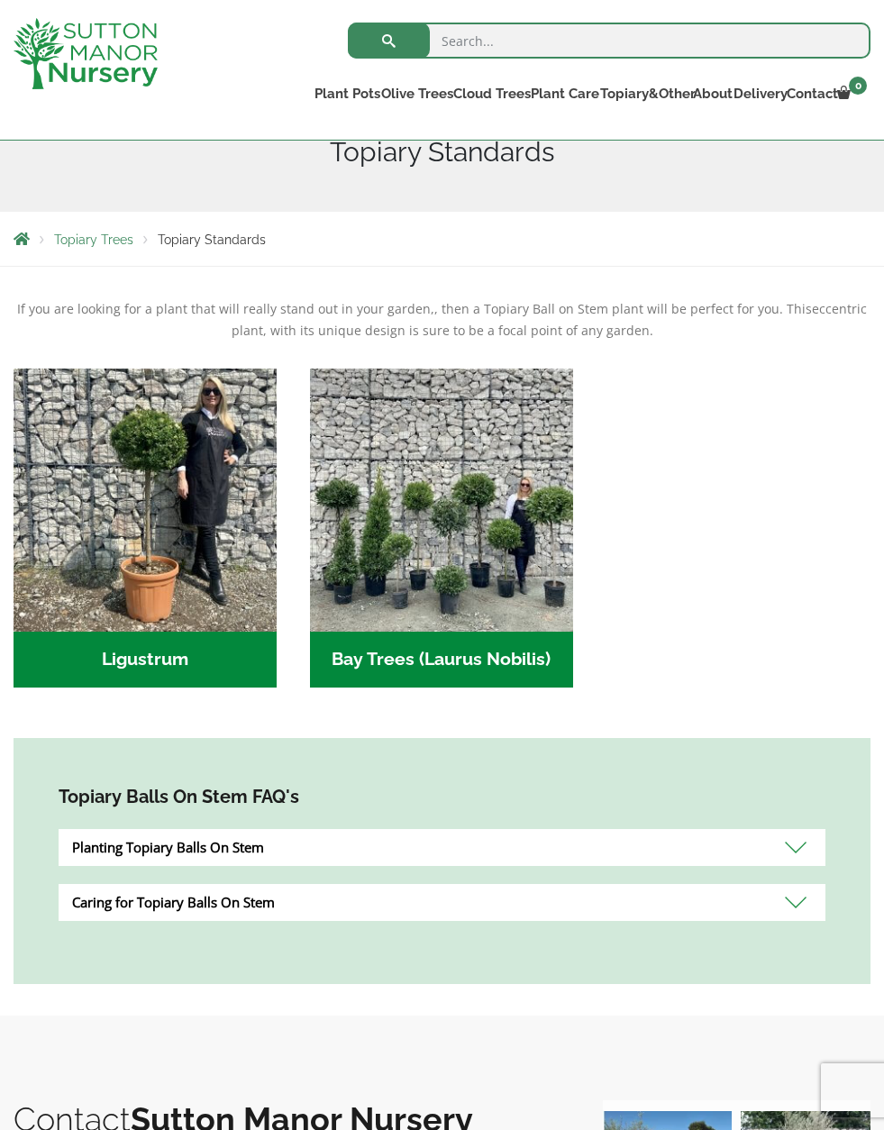
click at [110, 478] on img "Visit product category Ligustrum" at bounding box center [145, 499] width 263 height 263
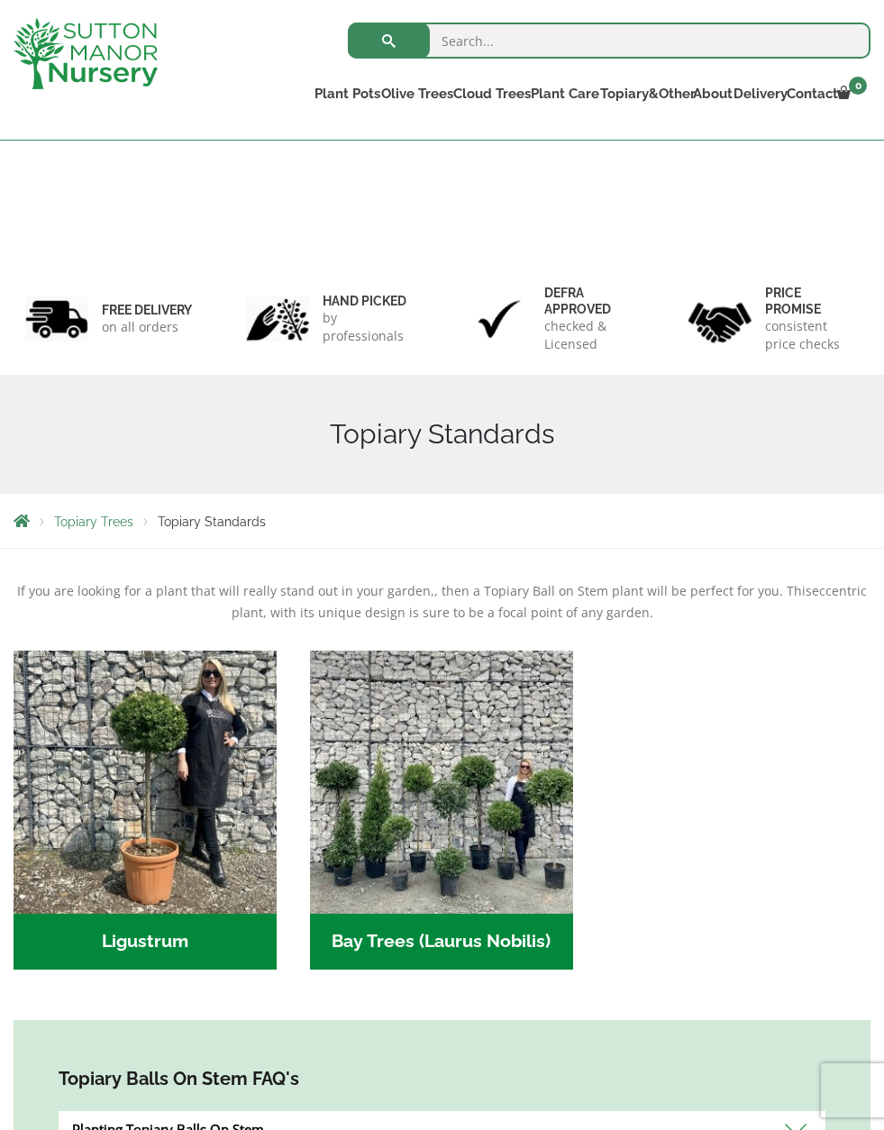
scroll to position [325, 0]
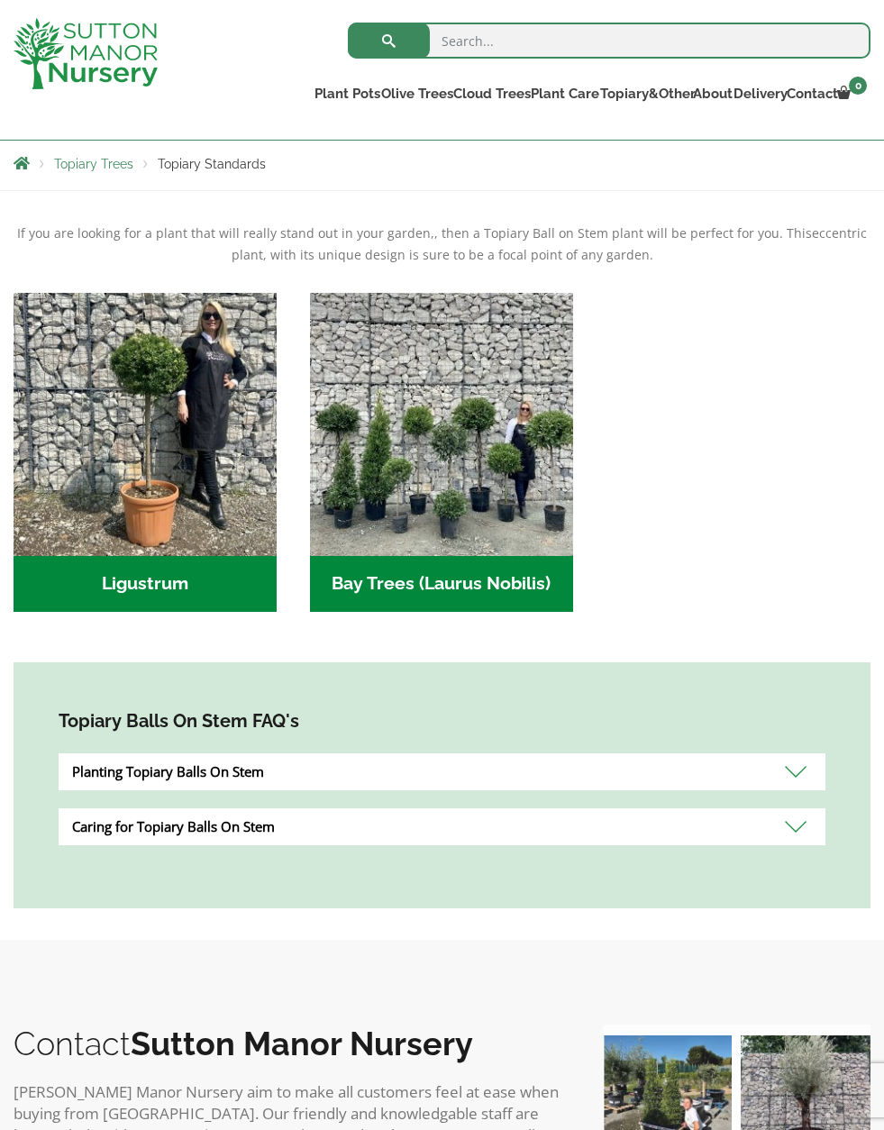
click at [474, 499] on img "Visit product category Bay Trees (Laurus Nobilis)" at bounding box center [441, 424] width 263 height 263
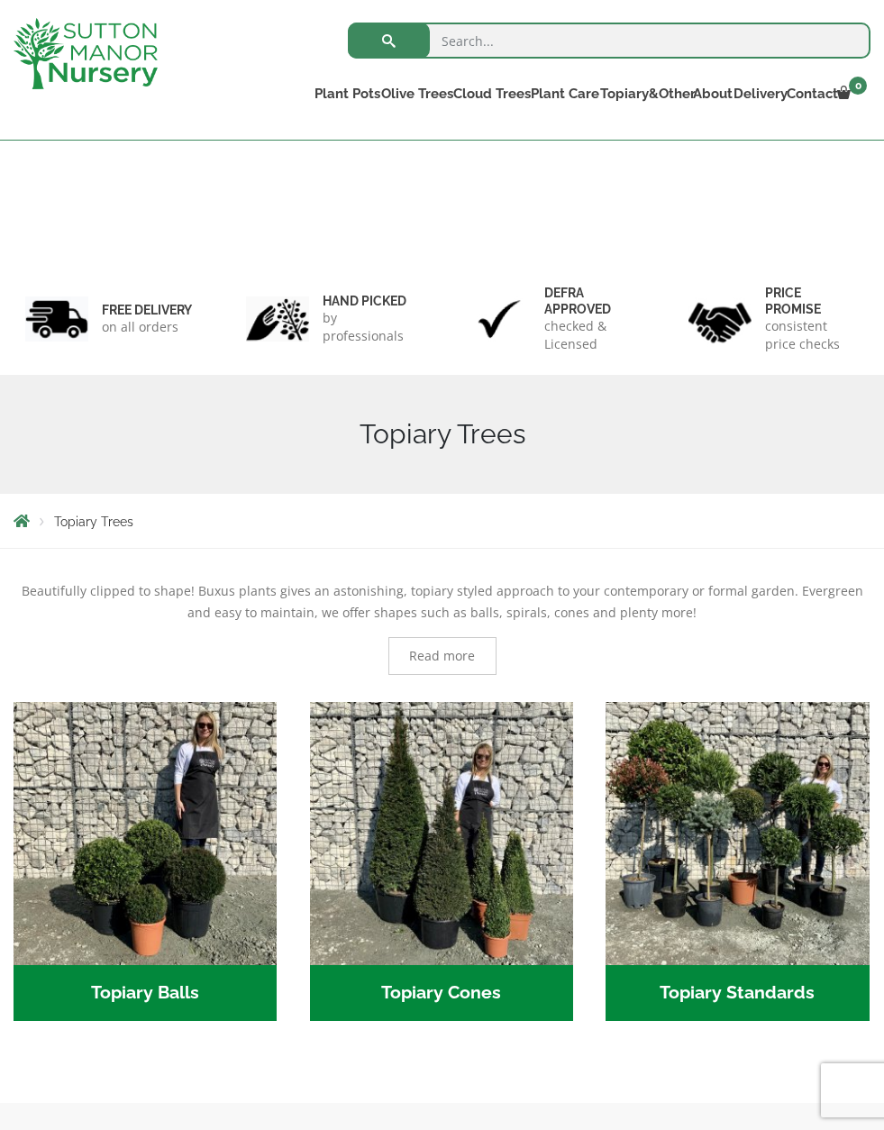
scroll to position [377, 0]
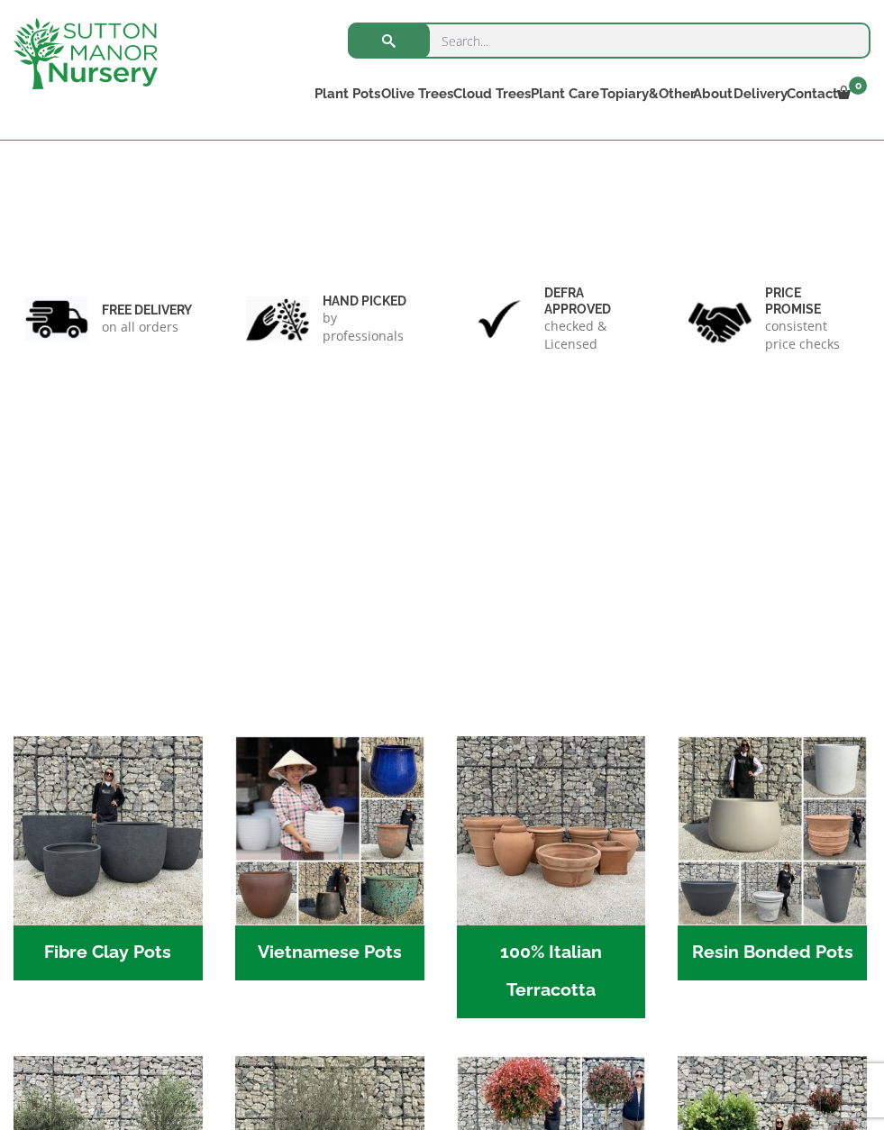
scroll to position [955, 0]
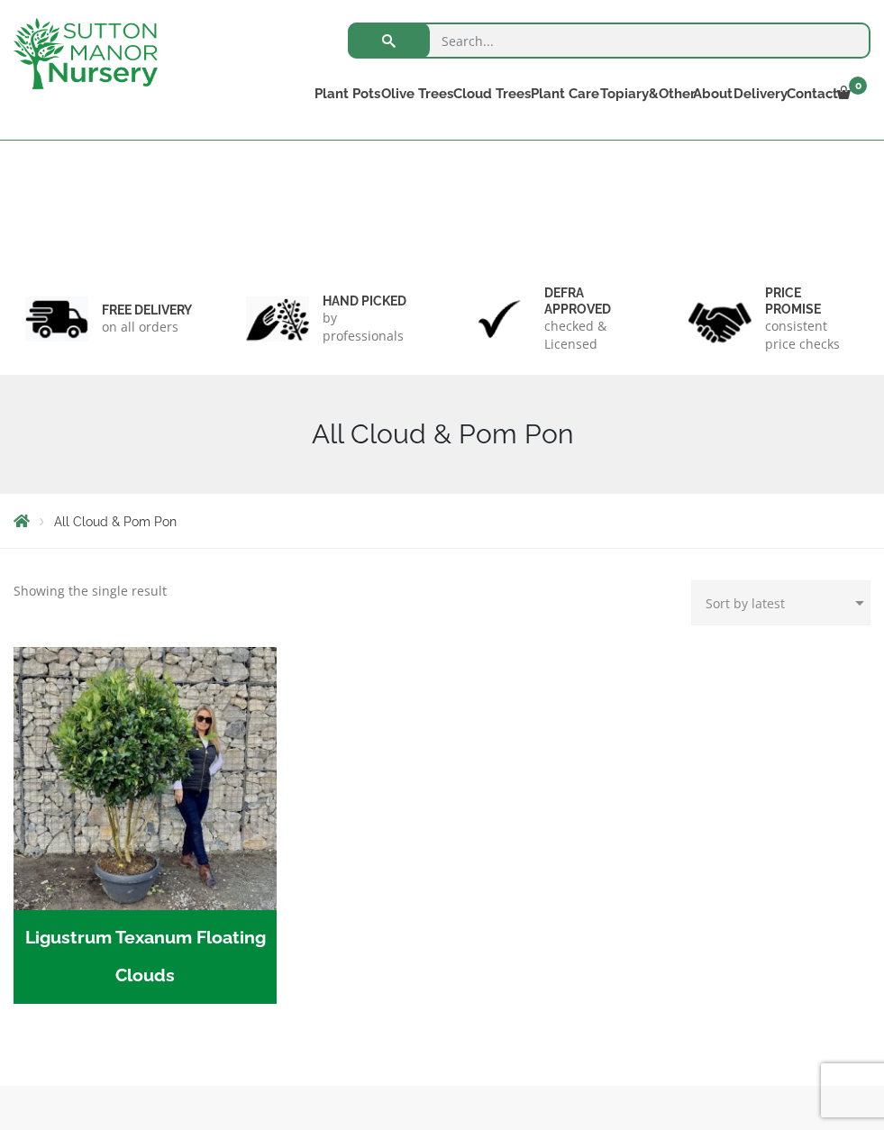
scroll to position [258, 0]
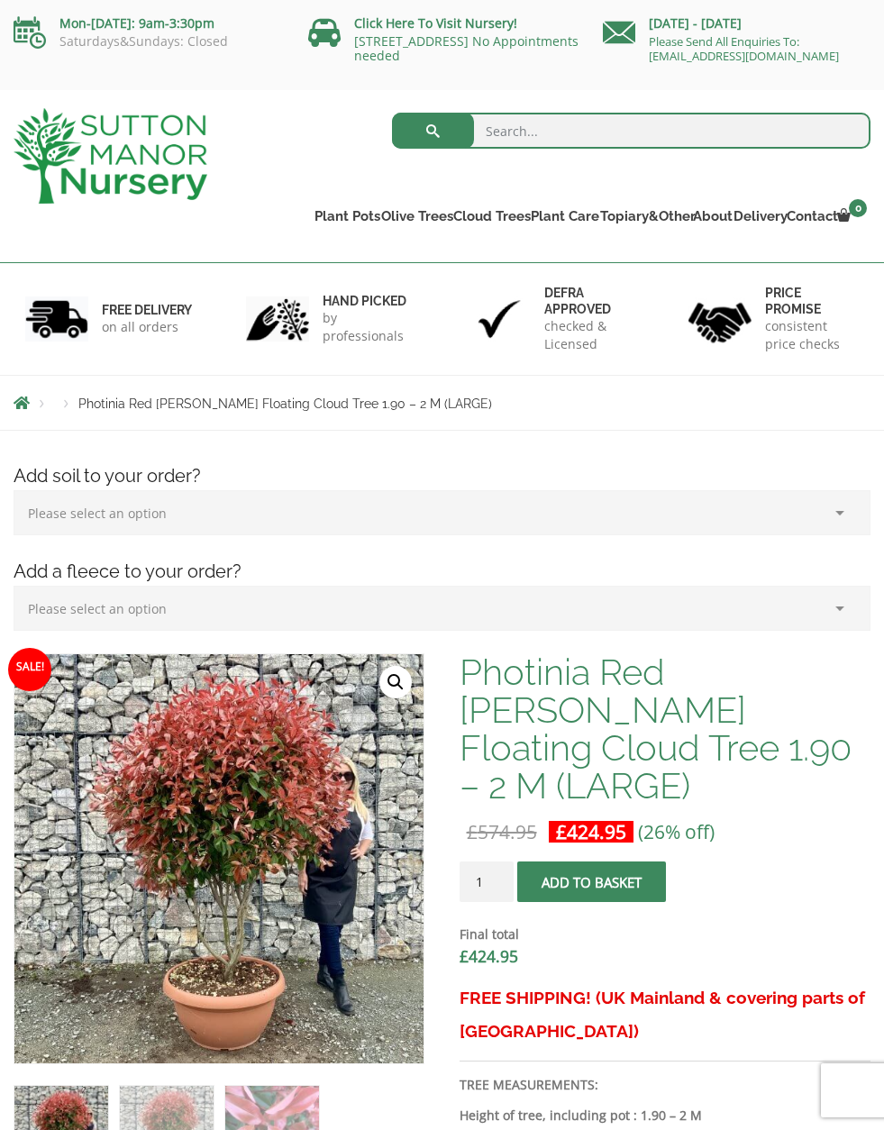
click at [334, 229] on link "Plant Pots" at bounding box center [344, 216] width 66 height 25
click at [336, 218] on ul "Plant Pots Resin Bonded Pots The Amalfi Pots The Milan Pots The Capri Pots The …" at bounding box center [590, 203] width 559 height 82
click at [335, 218] on ul "Plant Pots Resin Bonded Pots The Amalfi Pots The Milan Pots The Capri Pots The …" at bounding box center [590, 203] width 559 height 82
click at [59, 162] on img at bounding box center [111, 155] width 194 height 95
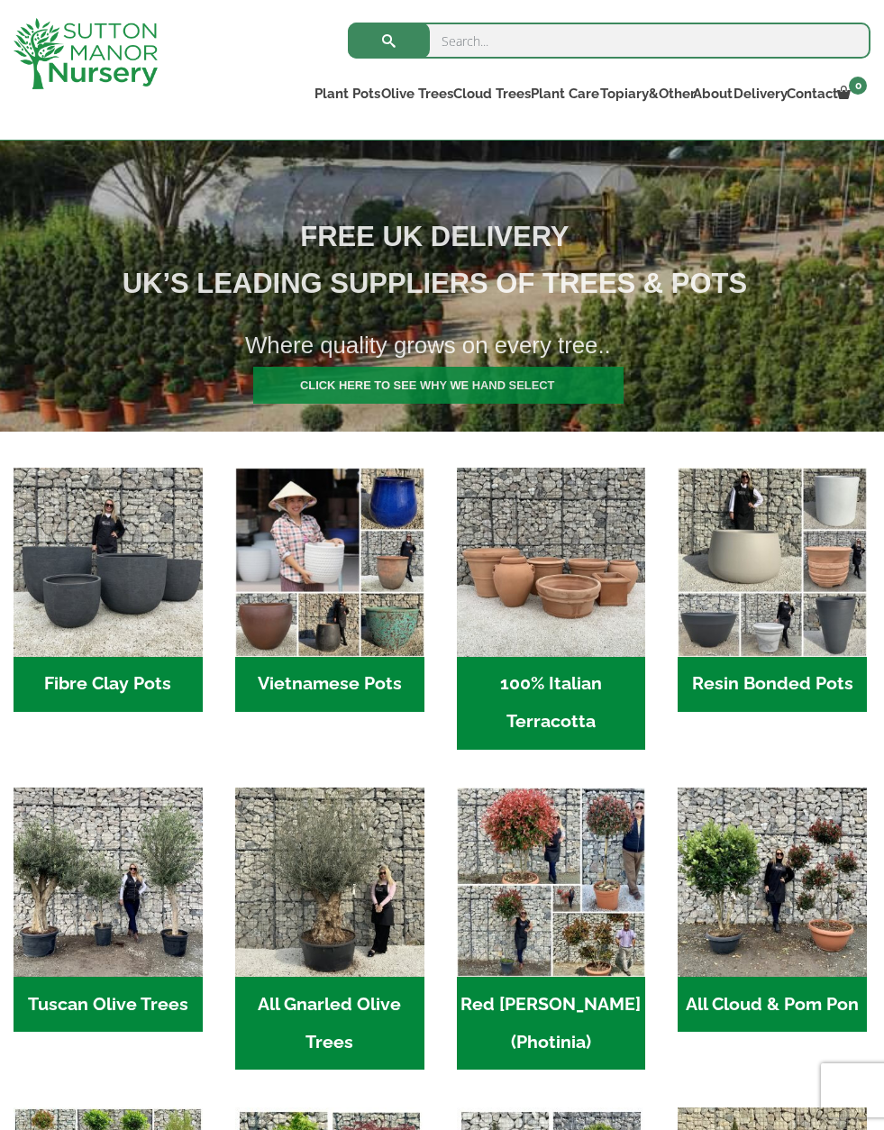
scroll to position [287, 0]
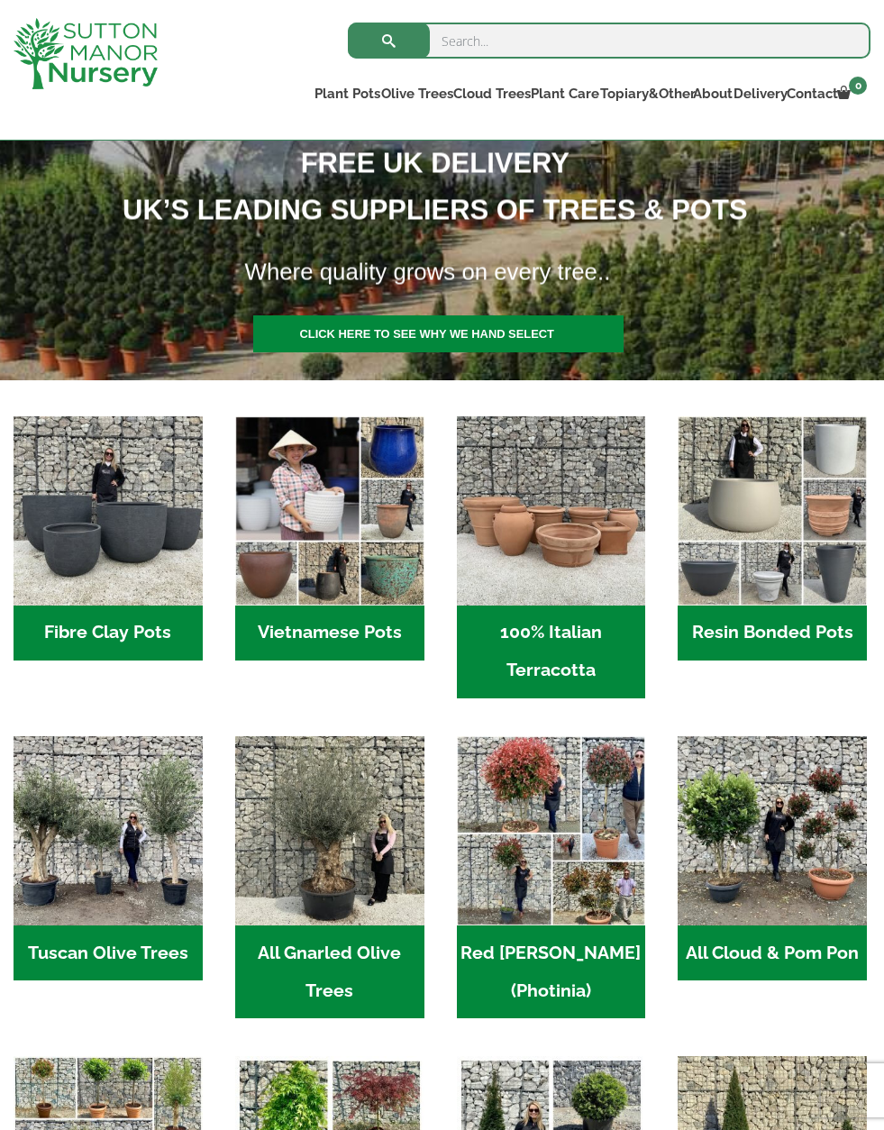
click at [849, 649] on h2 "Resin Bonded Pots (211)" at bounding box center [771, 633] width 189 height 56
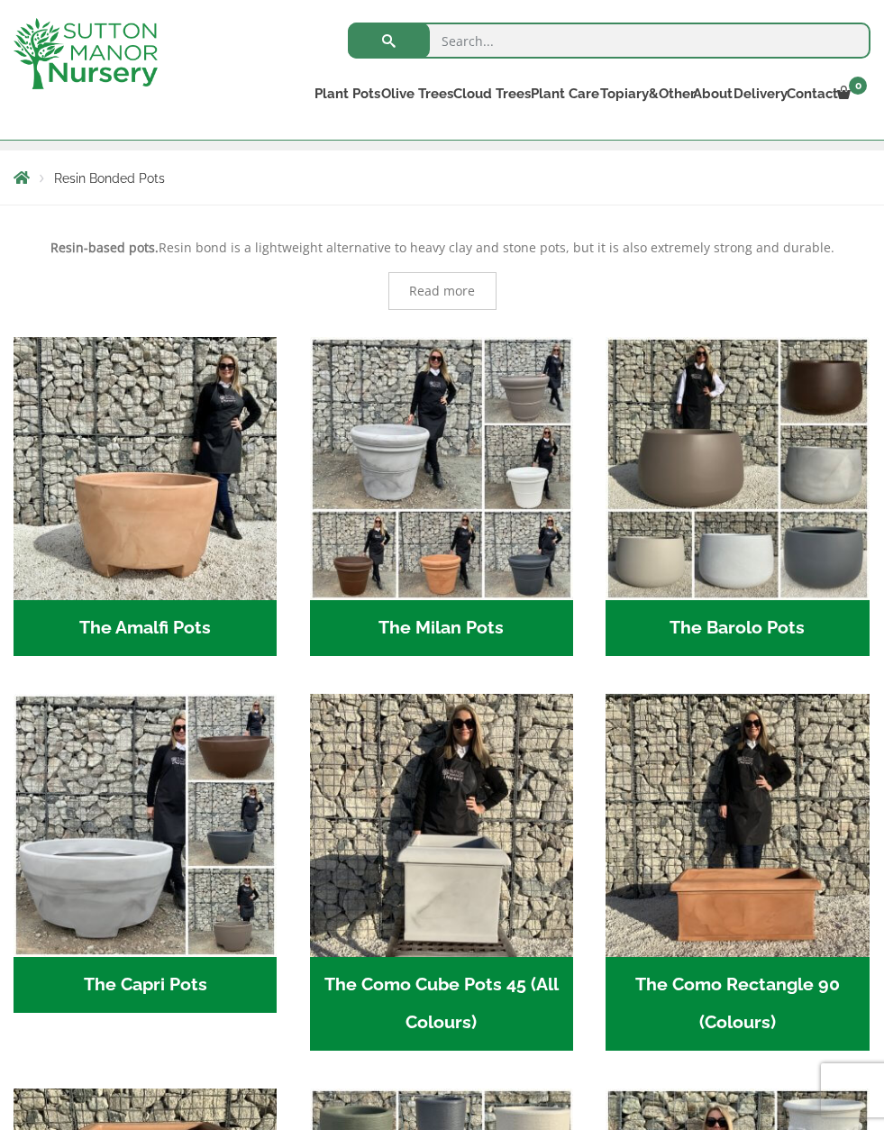
scroll to position [203, 0]
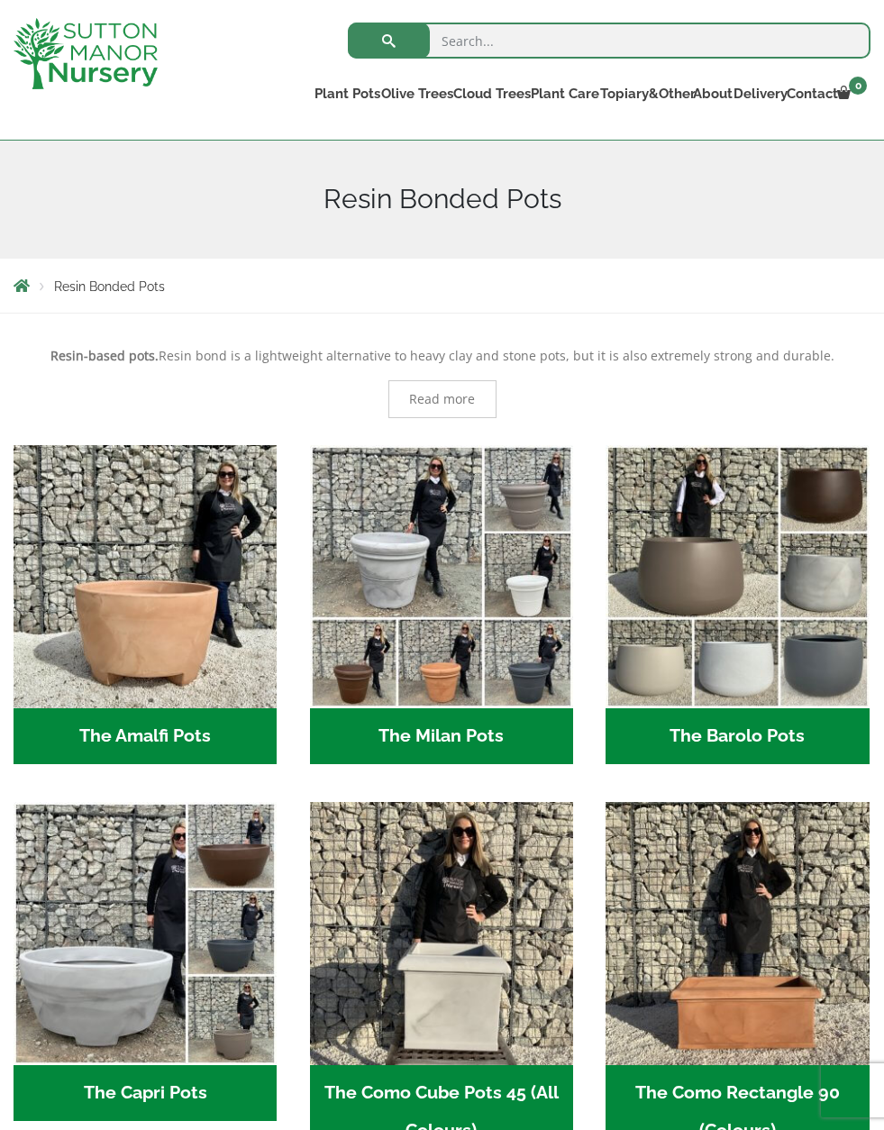
click at [784, 741] on h2 "The Barolo Pots (36)" at bounding box center [736, 736] width 263 height 56
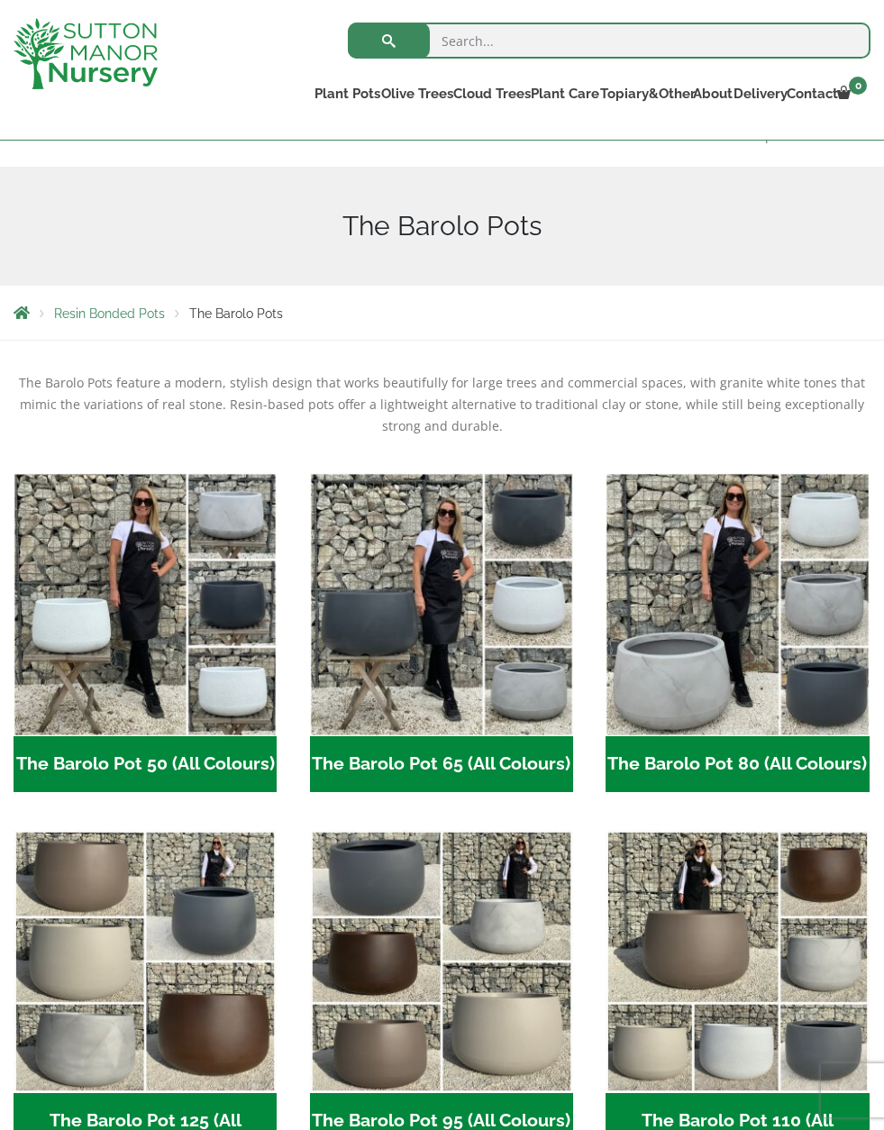
scroll to position [162, 0]
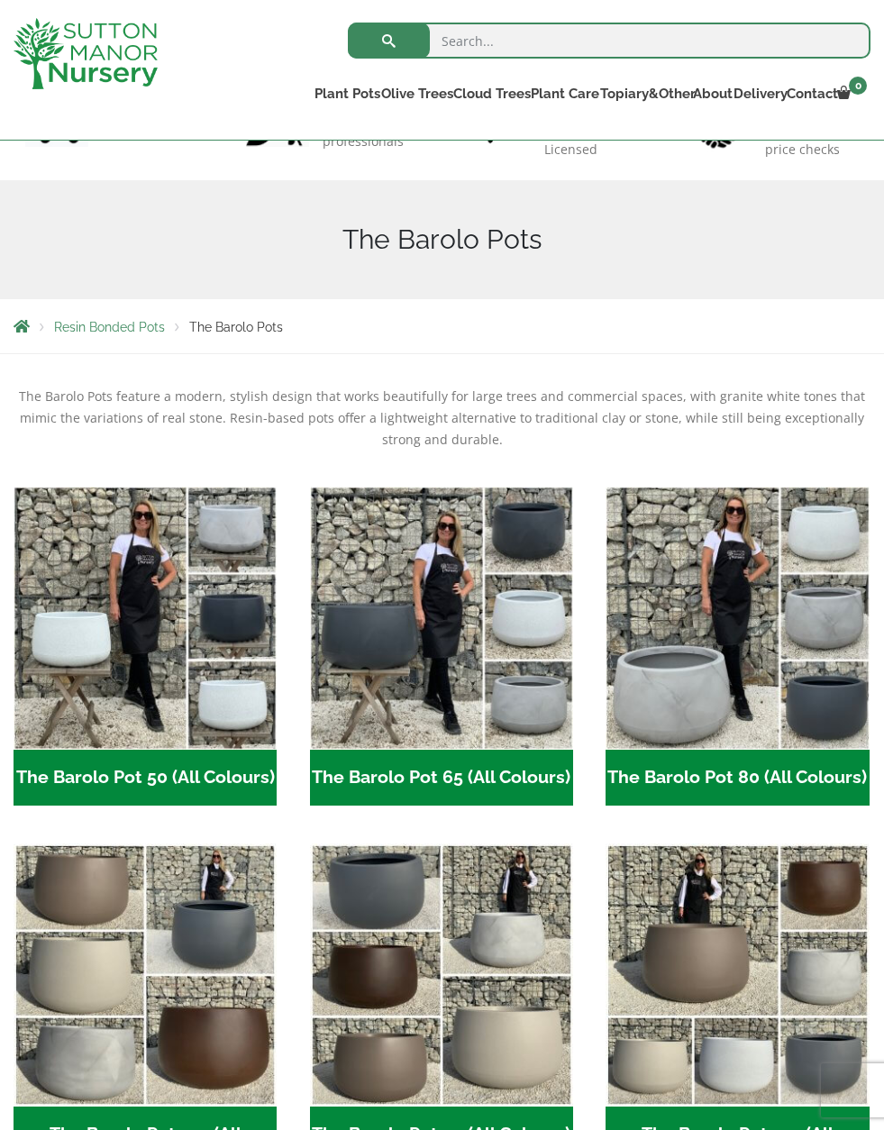
click at [360, 794] on h2 "The Barolo Pot 65 (All Colours) (6)" at bounding box center [441, 777] width 263 height 56
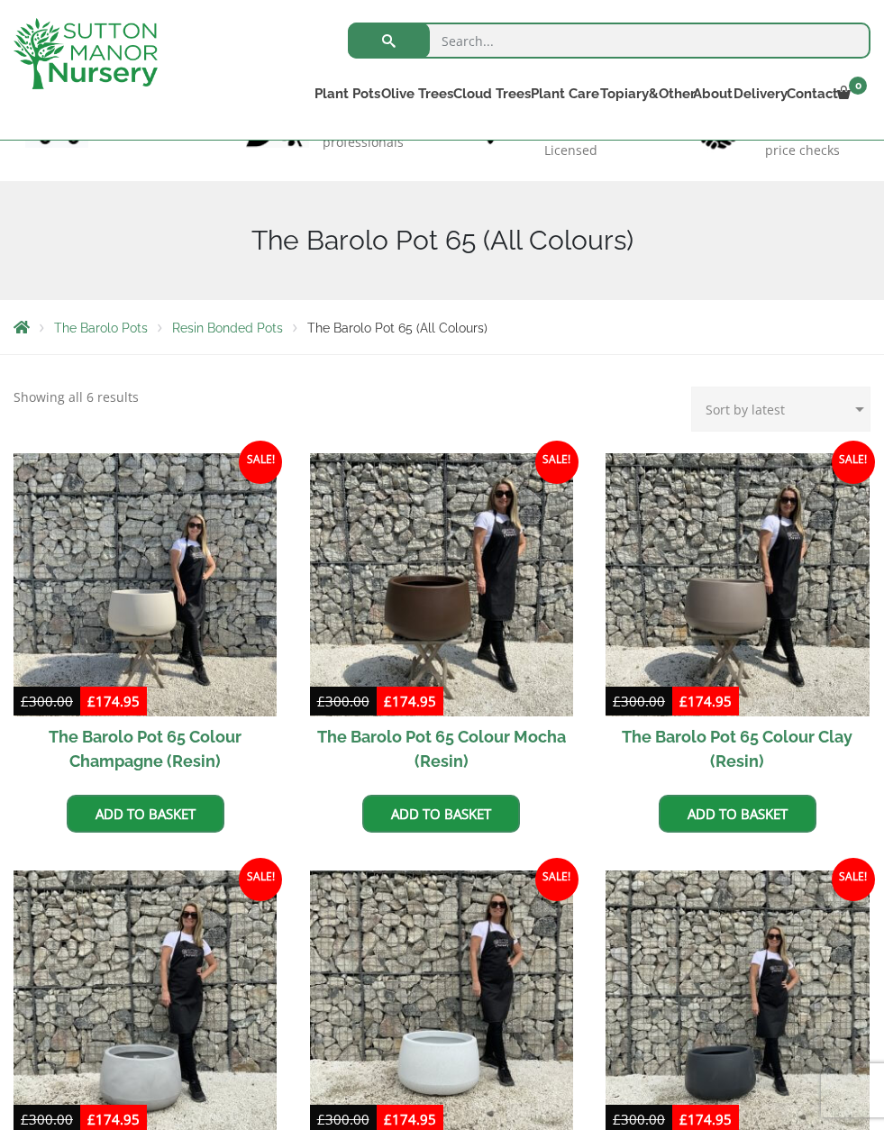
scroll to position [160, 0]
